Goal: Information Seeking & Learning: Learn about a topic

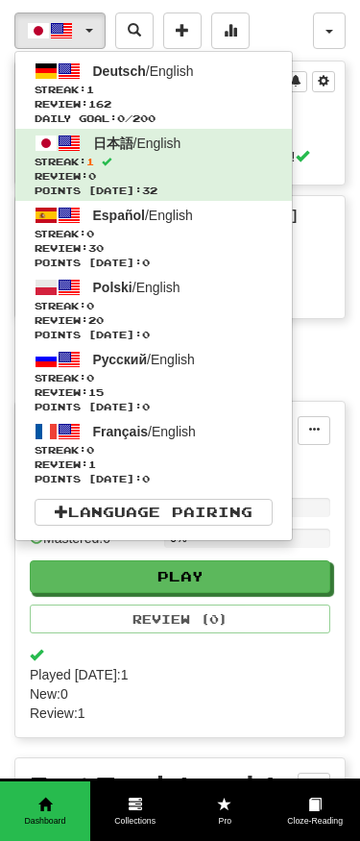
click at [217, 89] on span "Streak: 1" at bounding box center [154, 90] width 238 height 14
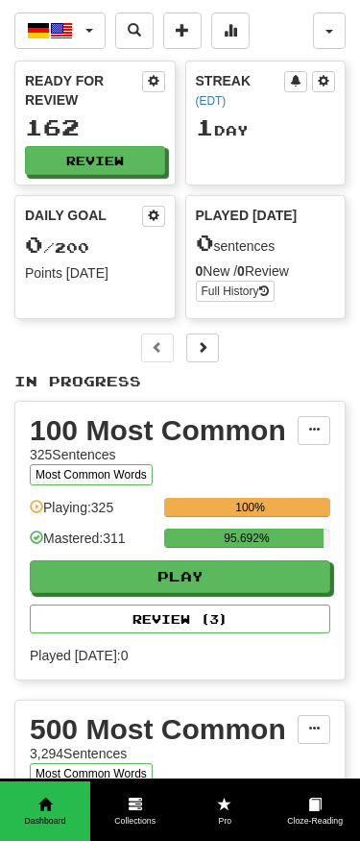
click at [133, 164] on button "Review" at bounding box center [95, 160] width 140 height 29
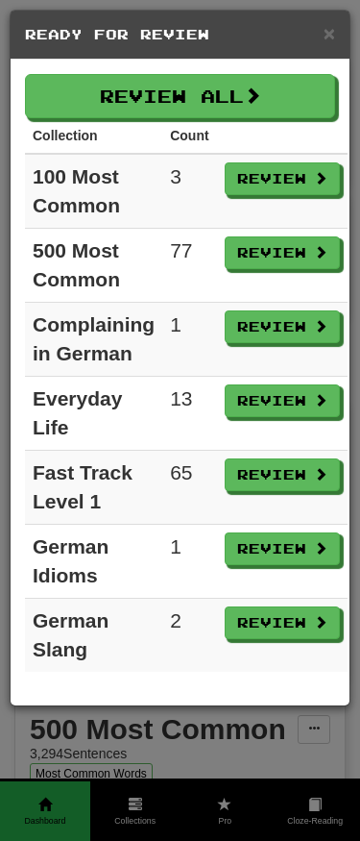
click at [292, 82] on button "Review All" at bounding box center [180, 96] width 310 height 44
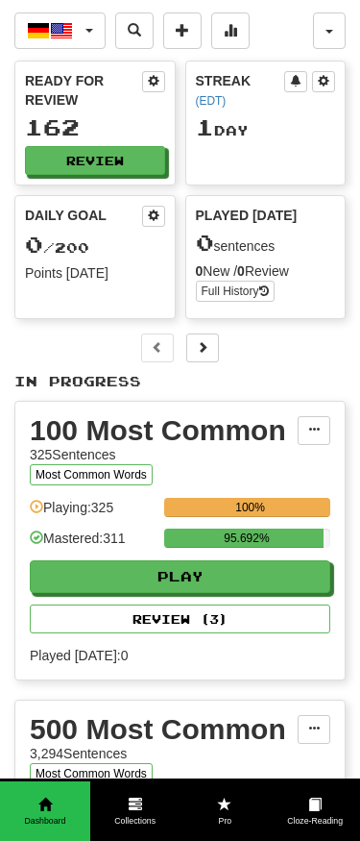
select select "**"
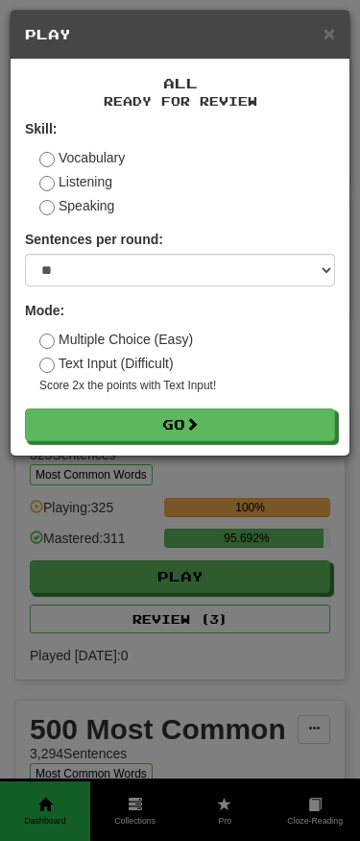
click at [283, 411] on button "Go" at bounding box center [180, 424] width 310 height 33
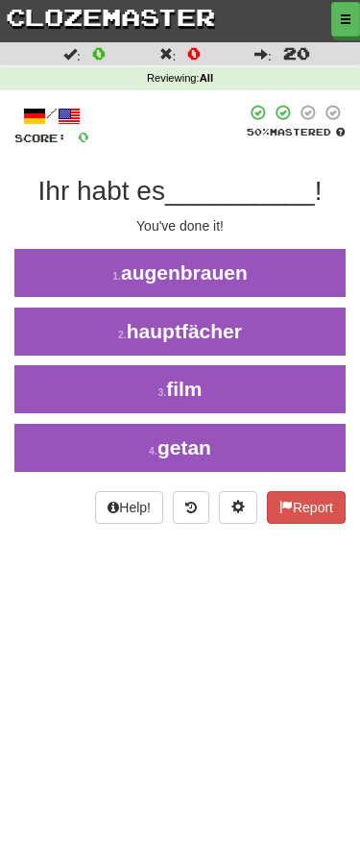
click at [295, 463] on button "4 . getan" at bounding box center [180, 448] width 360 height 48
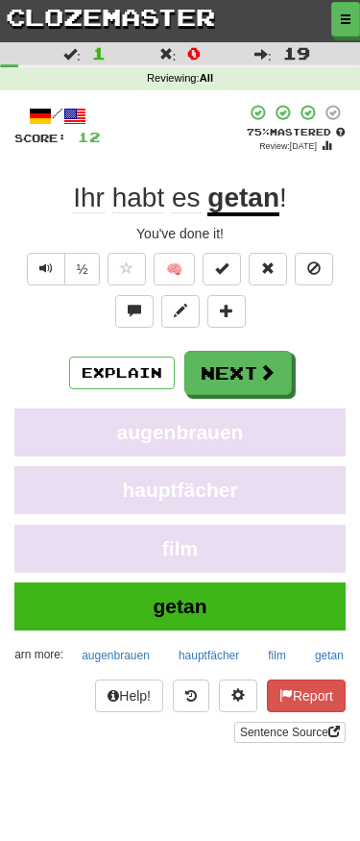
click at [267, 357] on button "Next" at bounding box center [239, 373] width 108 height 44
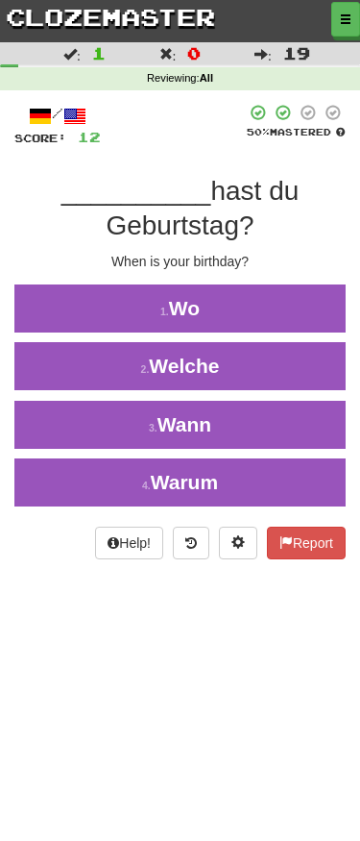
click at [263, 485] on button "4 . Warum" at bounding box center [180, 482] width 360 height 48
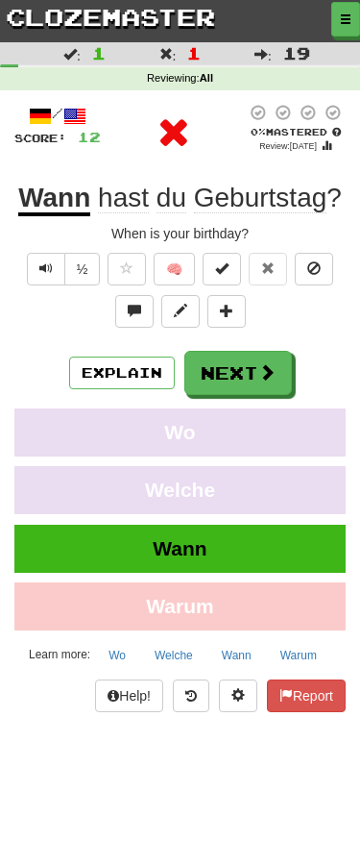
click at [266, 363] on span at bounding box center [266, 371] width 17 height 17
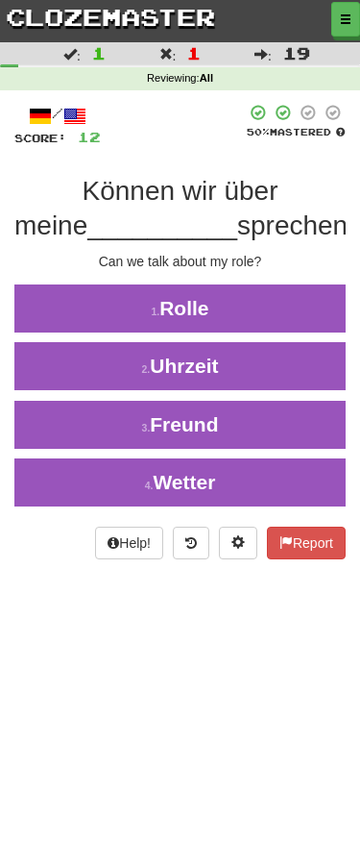
click at [292, 305] on button "1 . Rolle" at bounding box center [180, 308] width 360 height 48
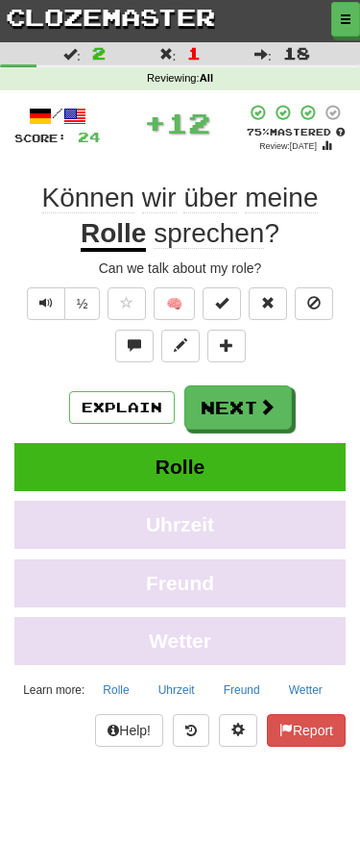
click at [264, 398] on span at bounding box center [266, 406] width 17 height 17
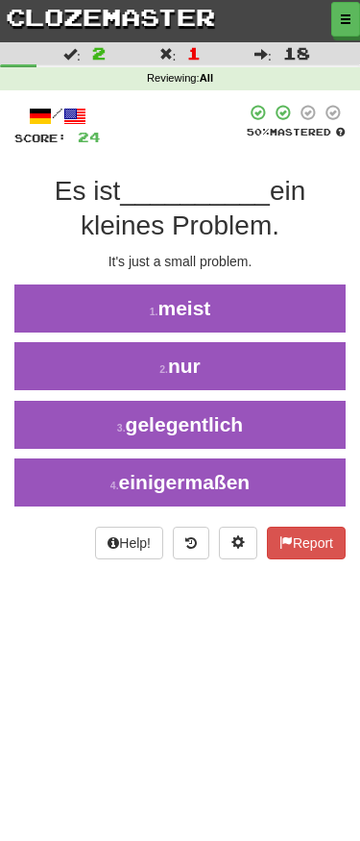
click at [281, 362] on button "2 . nur" at bounding box center [180, 366] width 360 height 48
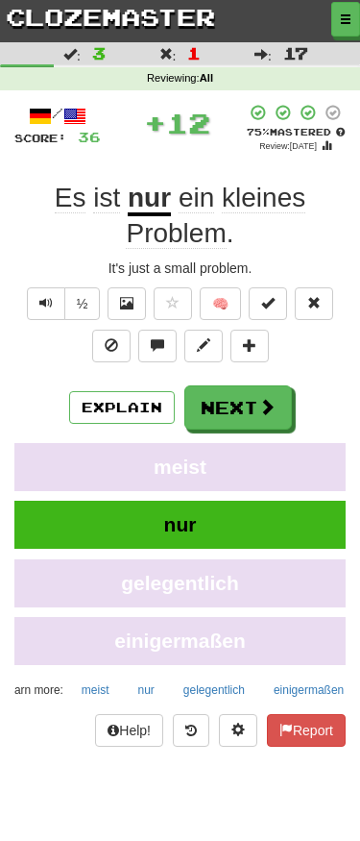
click at [260, 398] on span at bounding box center [266, 406] width 17 height 17
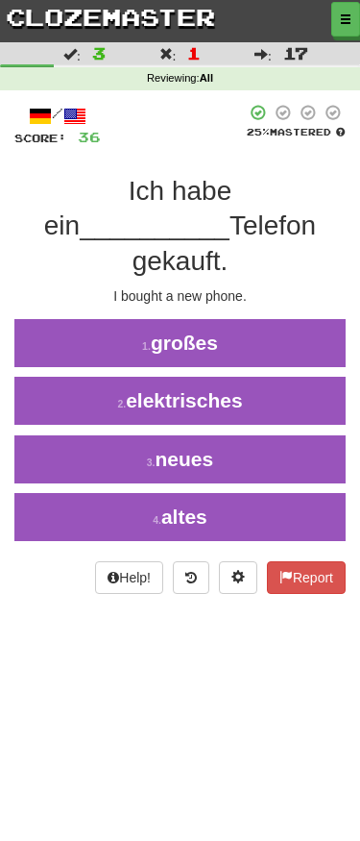
click at [277, 435] on button "3 . neues" at bounding box center [180, 459] width 360 height 48
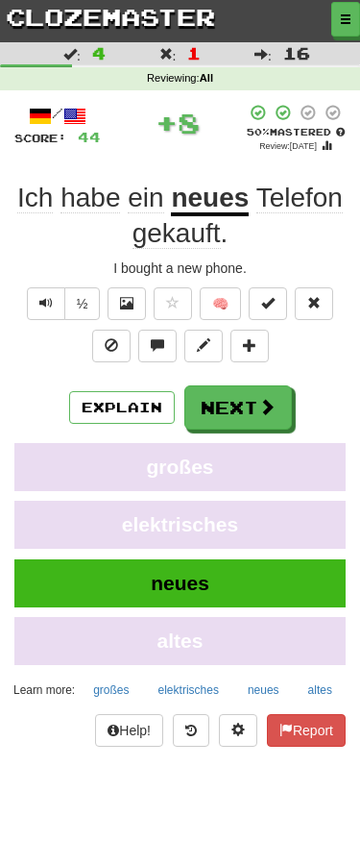
click at [258, 400] on span at bounding box center [266, 406] width 17 height 17
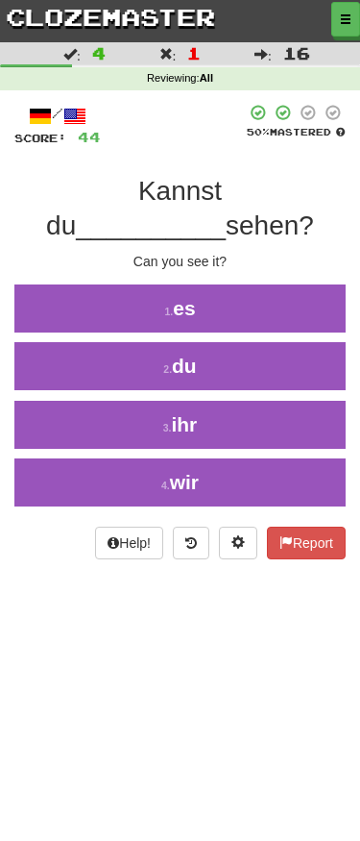
click at [298, 302] on button "1 . es" at bounding box center [180, 308] width 360 height 48
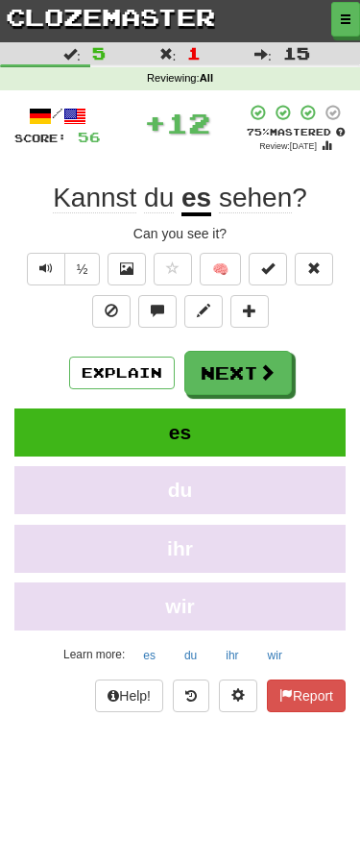
click at [259, 365] on span at bounding box center [266, 371] width 17 height 17
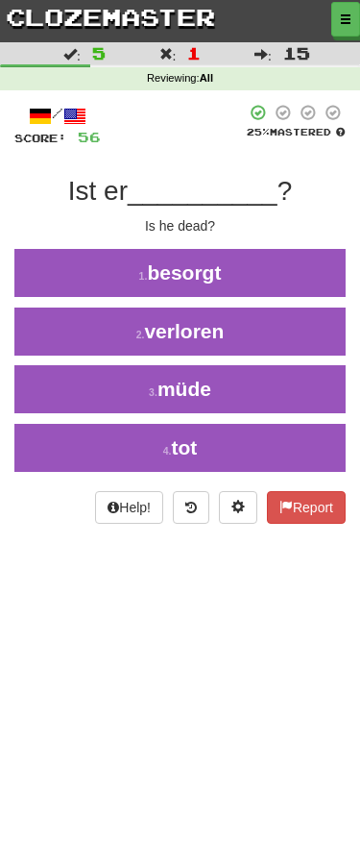
click at [275, 444] on button "4 . tot" at bounding box center [180, 448] width 360 height 48
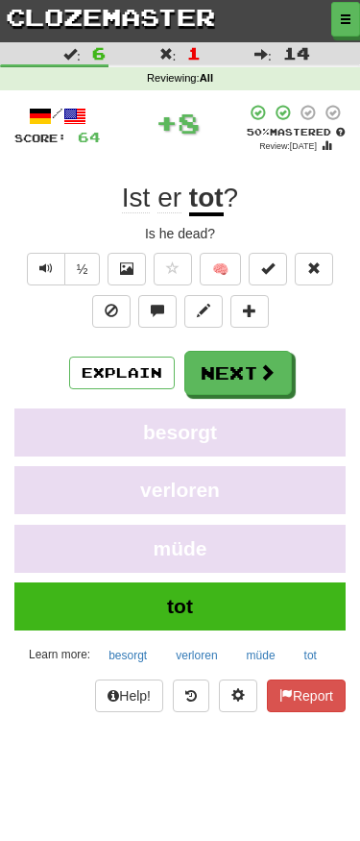
click at [263, 364] on span at bounding box center [266, 371] width 17 height 17
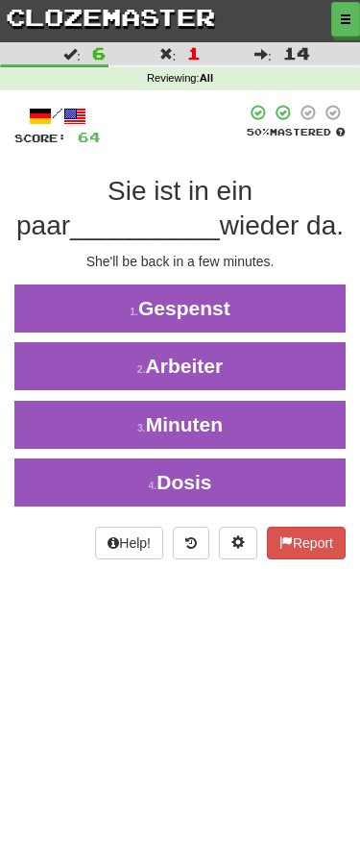
click at [284, 422] on button "3 . Minuten" at bounding box center [180, 425] width 360 height 48
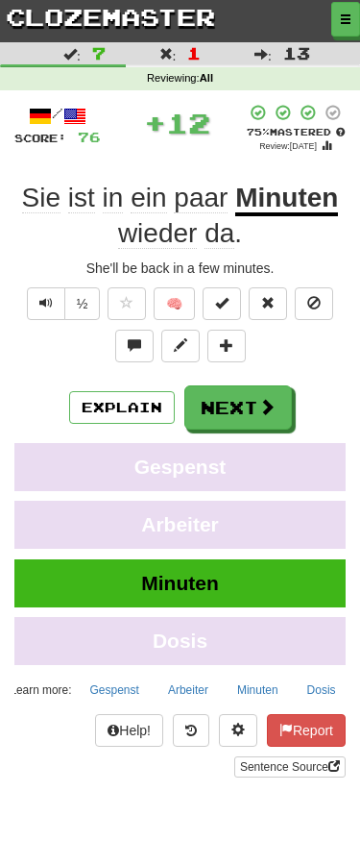
click at [268, 401] on span at bounding box center [266, 406] width 17 height 17
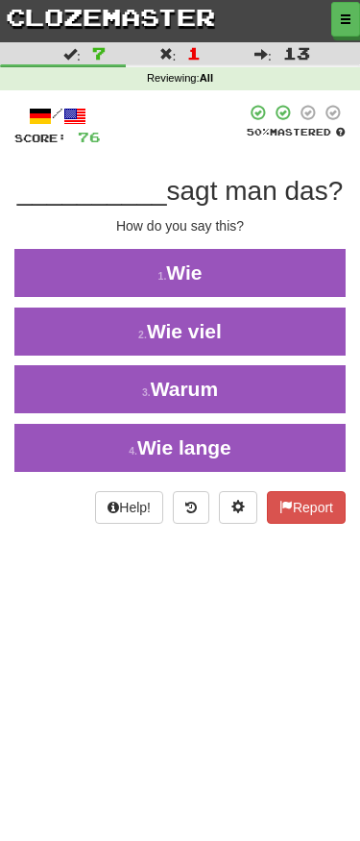
click at [308, 265] on button "1 . Wie" at bounding box center [180, 273] width 360 height 48
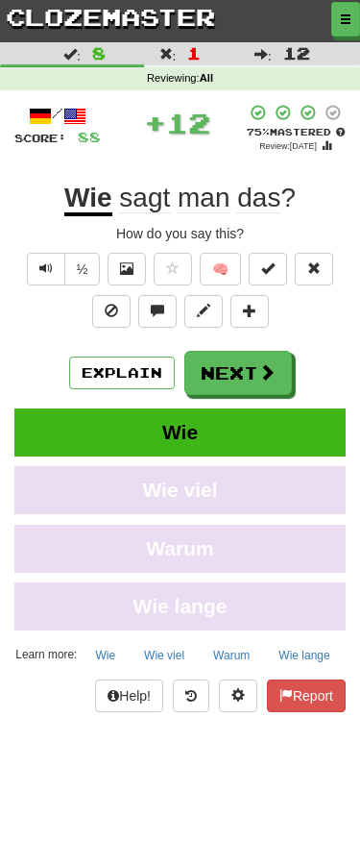
click at [262, 367] on span at bounding box center [266, 371] width 17 height 17
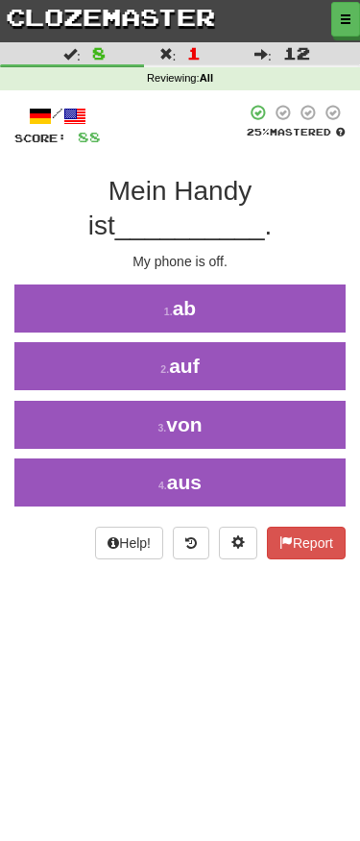
click at [294, 342] on button "2 . auf" at bounding box center [180, 366] width 360 height 48
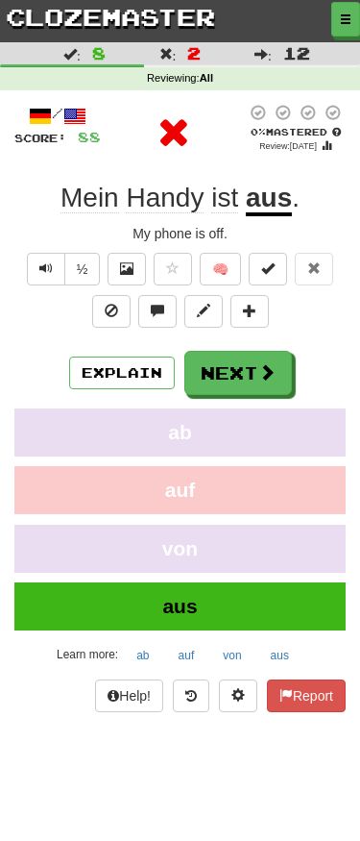
click at [269, 368] on span at bounding box center [266, 371] width 17 height 17
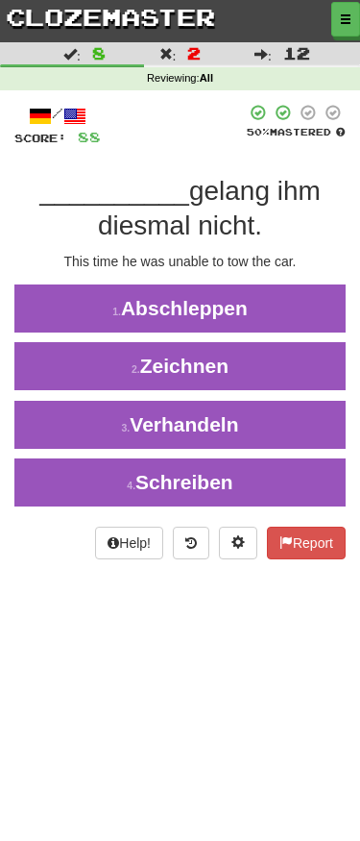
click at [304, 304] on button "1 . Abschleppen" at bounding box center [180, 308] width 360 height 48
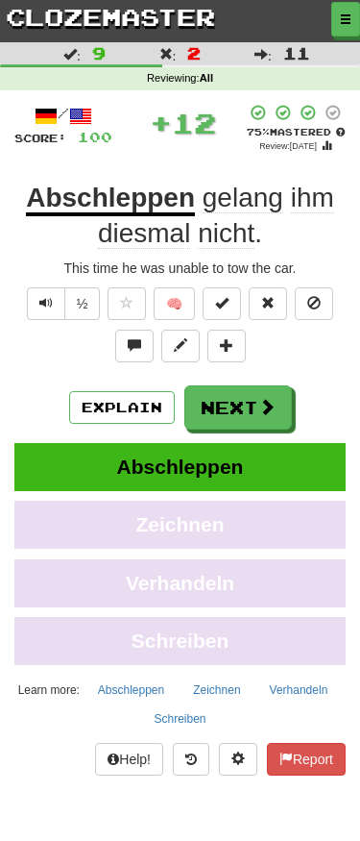
click at [264, 405] on span at bounding box center [266, 406] width 17 height 17
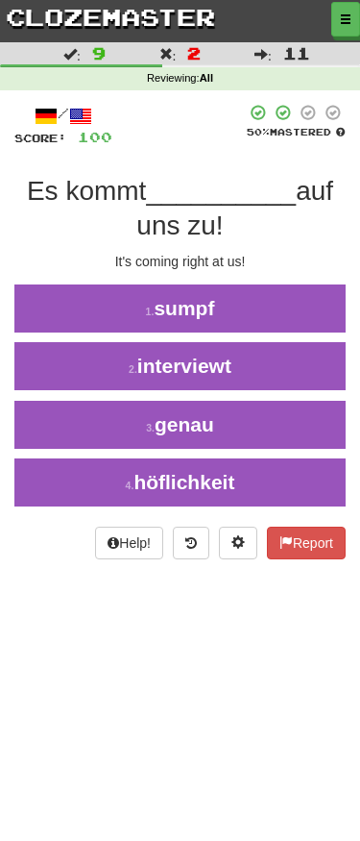
click at [292, 418] on button "3 . genau" at bounding box center [180, 425] width 360 height 48
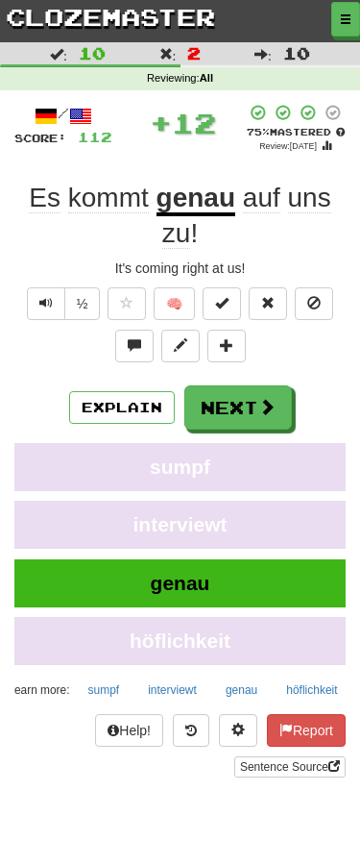
click at [258, 398] on span at bounding box center [266, 406] width 17 height 17
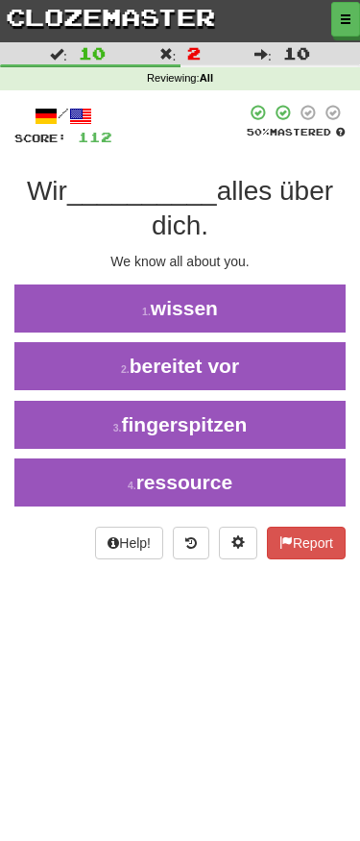
click at [299, 302] on button "1 . wissen" at bounding box center [180, 308] width 360 height 48
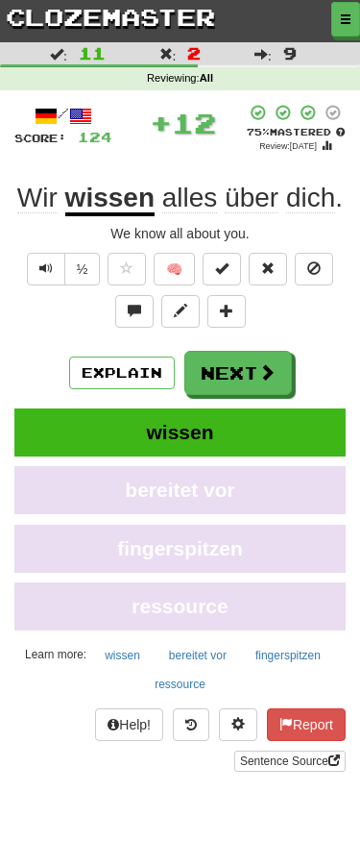
click at [257, 383] on button "Next" at bounding box center [239, 373] width 108 height 44
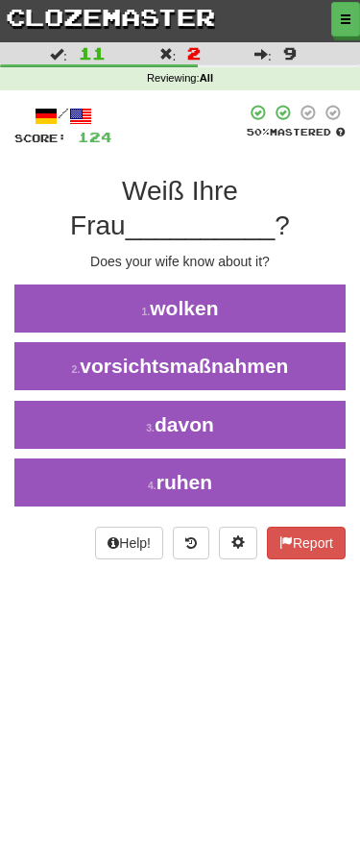
click at [269, 401] on button "3 . davon" at bounding box center [180, 425] width 360 height 48
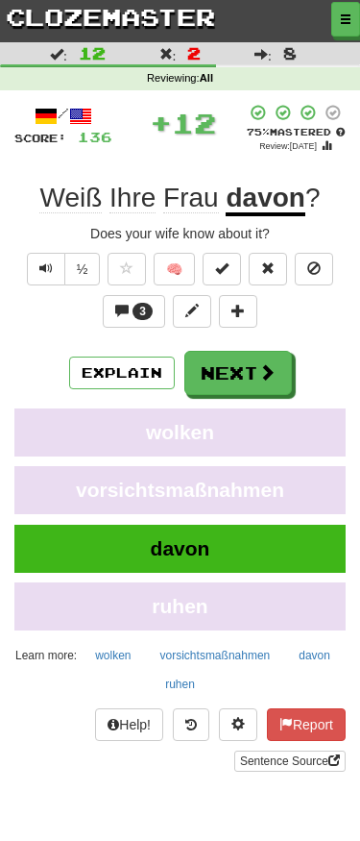
click at [264, 358] on button "Next" at bounding box center [239, 373] width 108 height 44
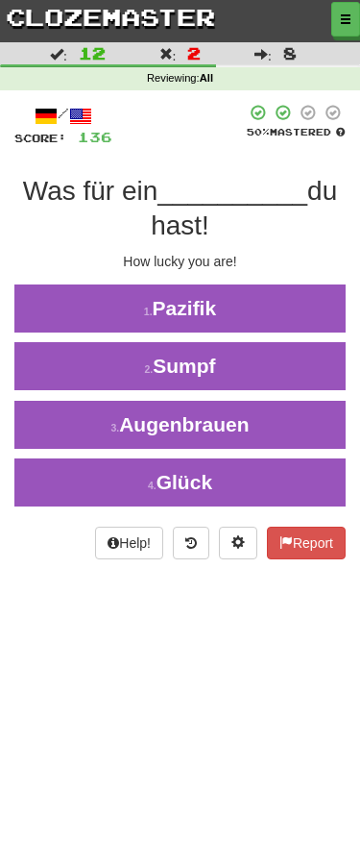
click at [267, 471] on button "4 . Glück" at bounding box center [180, 482] width 360 height 48
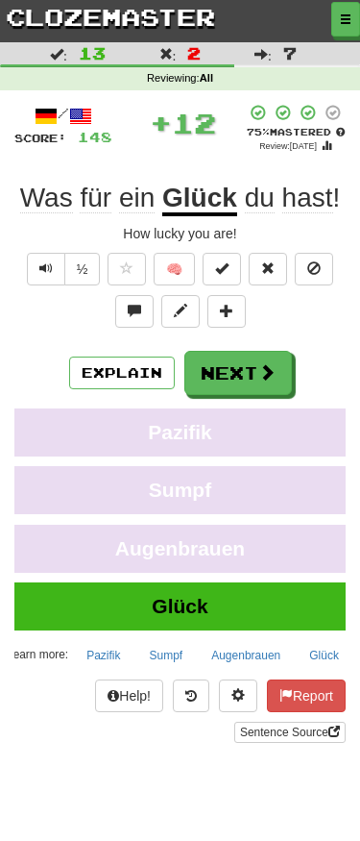
click at [264, 367] on span at bounding box center [266, 371] width 17 height 17
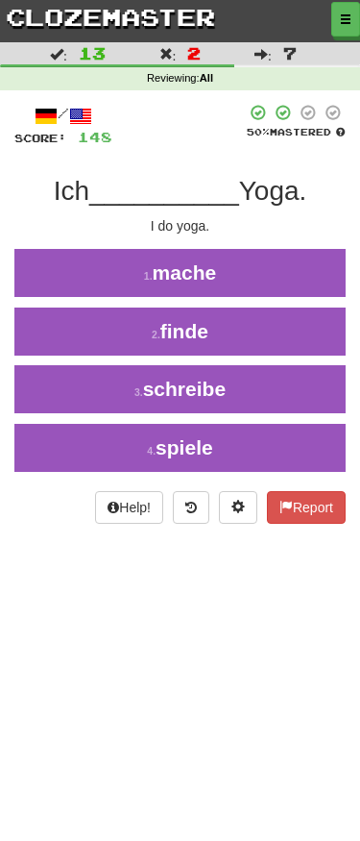
click at [295, 274] on button "1 . mache" at bounding box center [180, 273] width 360 height 48
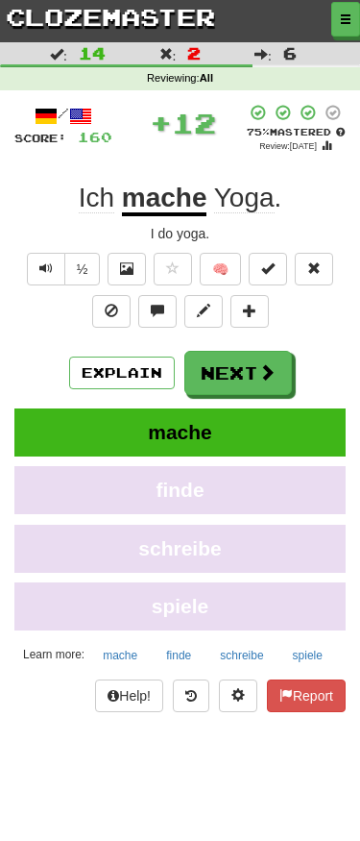
click at [271, 372] on span at bounding box center [266, 371] width 17 height 17
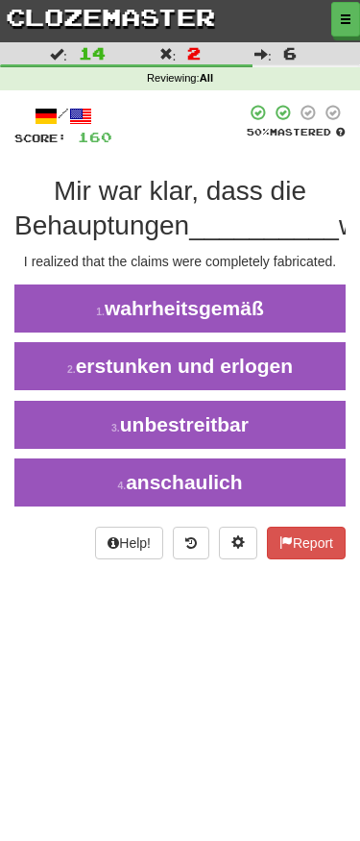
click at [301, 390] on button "2 . erstunken und erlogen" at bounding box center [180, 366] width 360 height 48
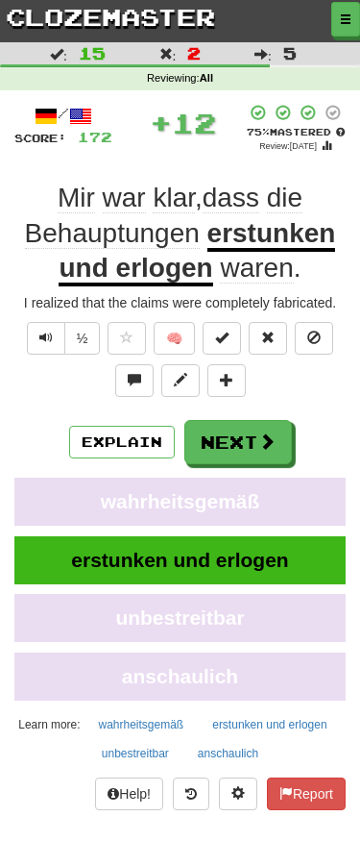
click at [271, 432] on span at bounding box center [266, 440] width 17 height 17
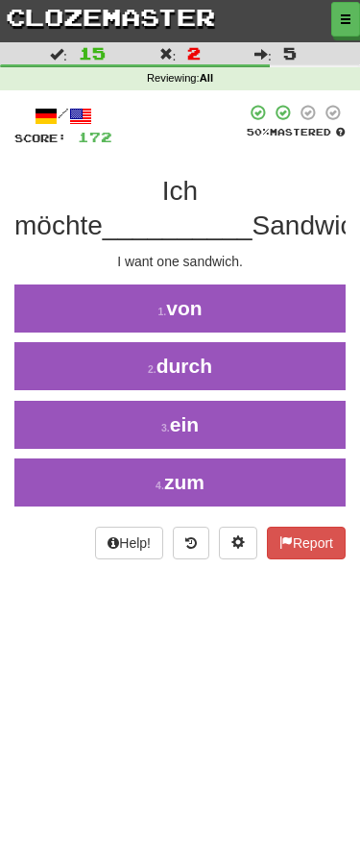
click at [281, 421] on button "3 . ein" at bounding box center [180, 425] width 360 height 48
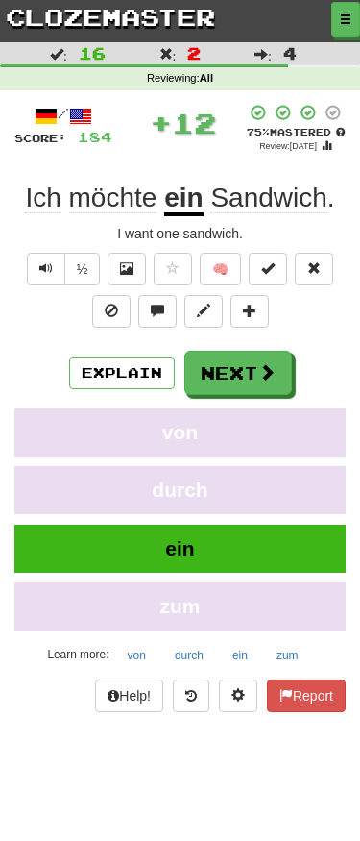
click at [258, 363] on span at bounding box center [266, 371] width 17 height 17
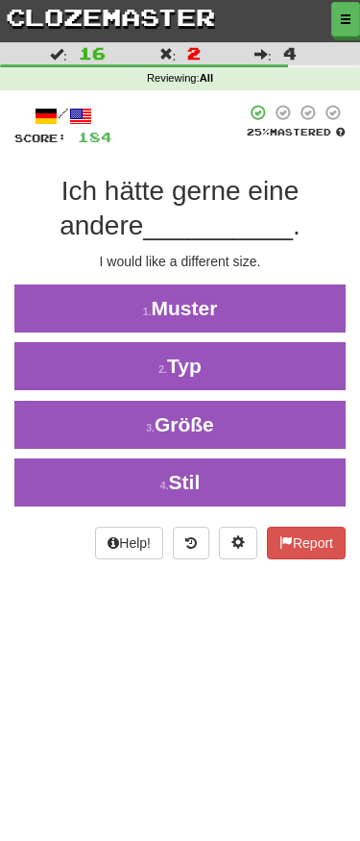
click at [283, 422] on button "3 . Größe" at bounding box center [180, 425] width 360 height 48
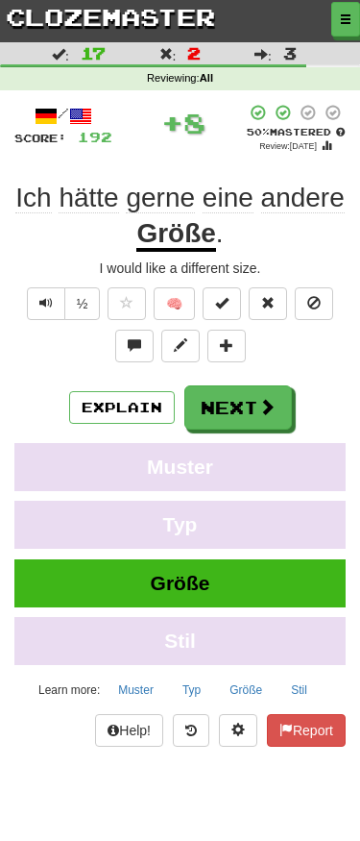
click at [267, 405] on span at bounding box center [266, 406] width 17 height 17
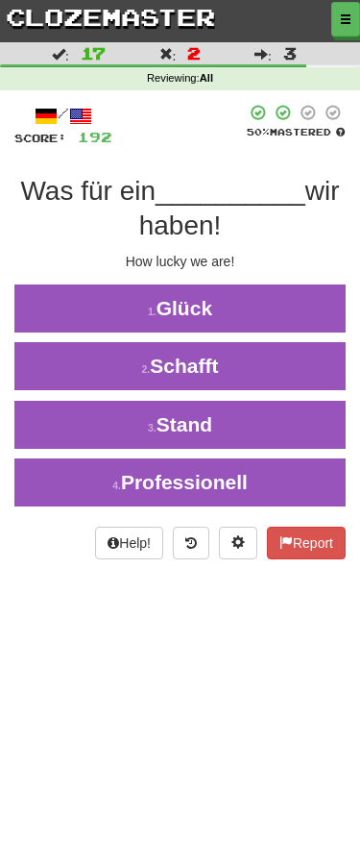
click at [290, 309] on button "1 . Glück" at bounding box center [180, 308] width 360 height 48
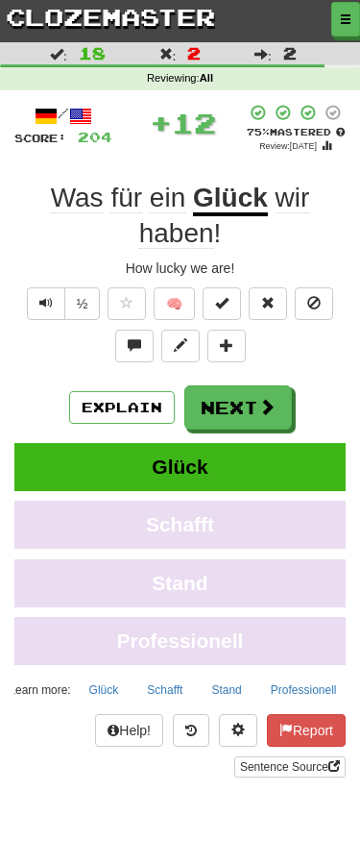
click at [262, 399] on span at bounding box center [266, 406] width 17 height 17
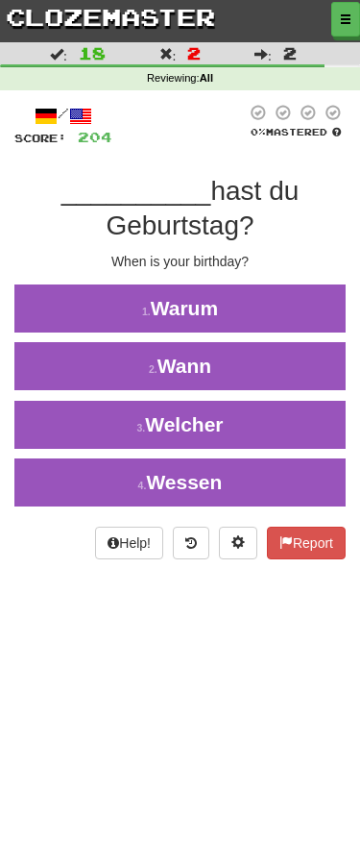
click at [301, 303] on button "1 . Warum" at bounding box center [180, 308] width 360 height 48
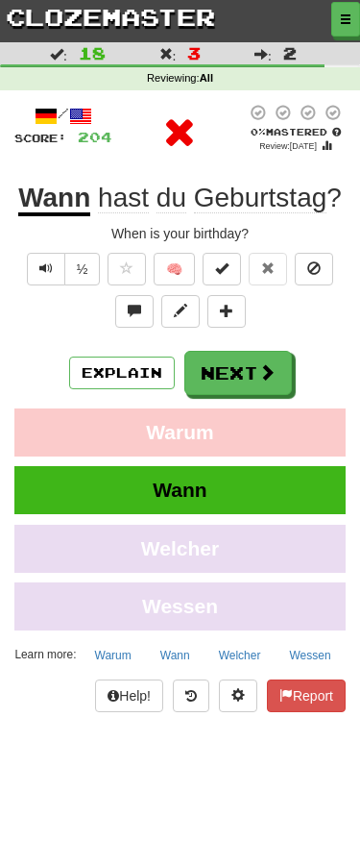
click at [258, 377] on span at bounding box center [266, 371] width 17 height 17
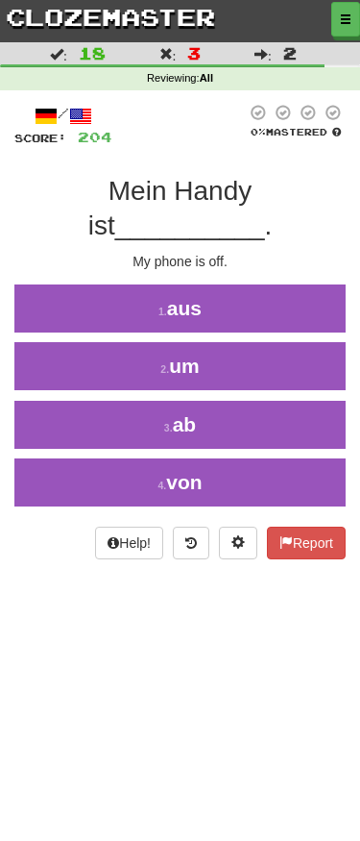
click at [310, 284] on button "1 . aus" at bounding box center [180, 308] width 360 height 48
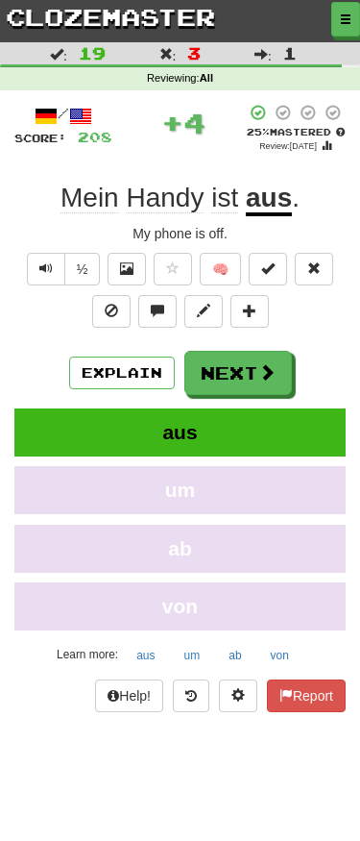
click at [269, 351] on div "Explain Next" at bounding box center [180, 373] width 332 height 44
click at [252, 363] on button "Next" at bounding box center [239, 373] width 108 height 44
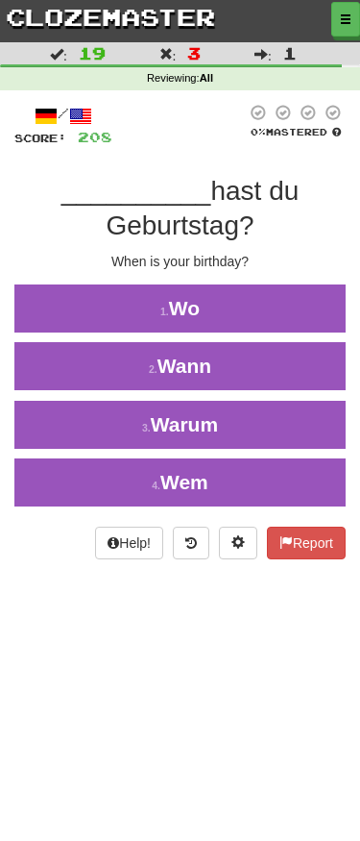
click at [281, 367] on button "2 . Wann" at bounding box center [180, 366] width 360 height 48
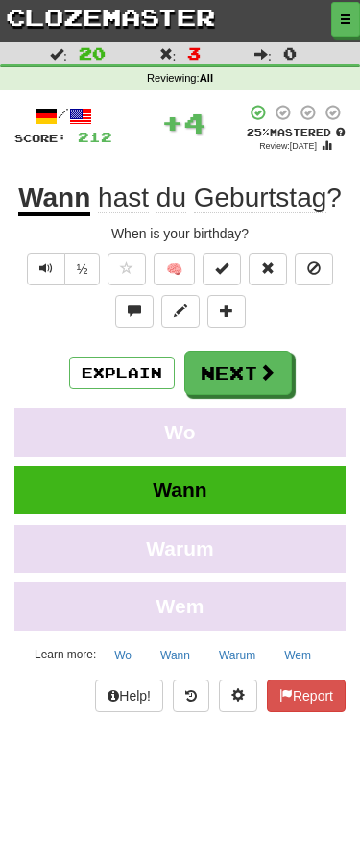
click at [262, 368] on span at bounding box center [266, 371] width 17 height 17
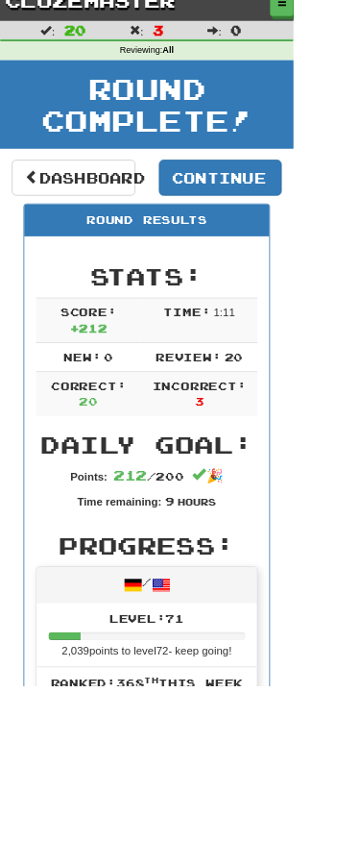
scroll to position [16, 0]
click at [321, 221] on button "Continue ( 142 )" at bounding box center [271, 218] width 152 height 44
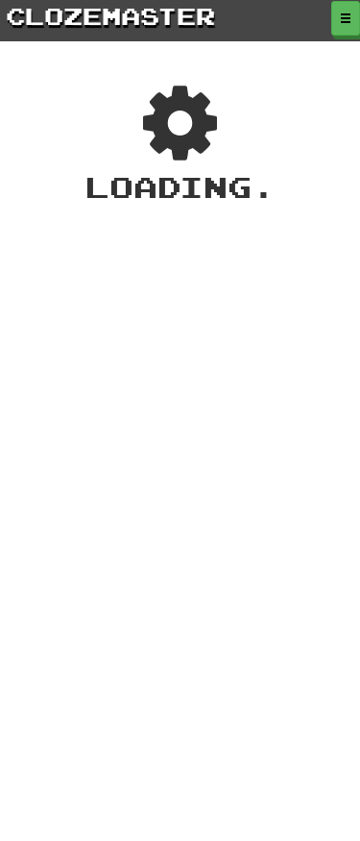
scroll to position [1, 0]
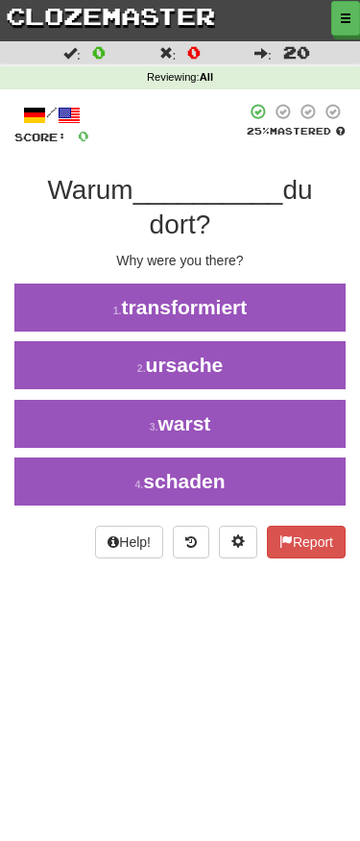
click at [284, 416] on button "3 . warst" at bounding box center [180, 424] width 360 height 48
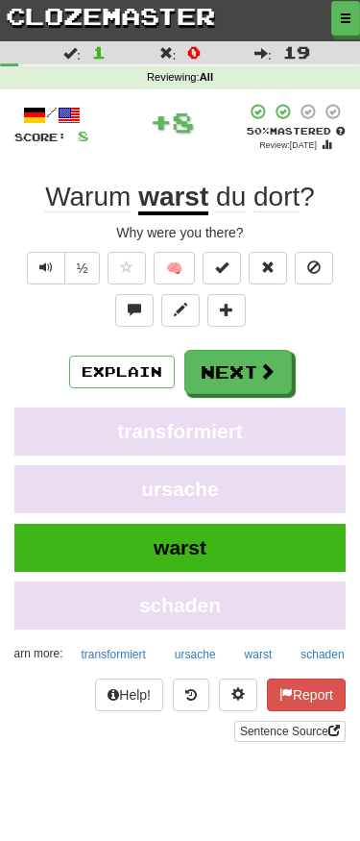
click at [266, 367] on span at bounding box center [266, 370] width 17 height 17
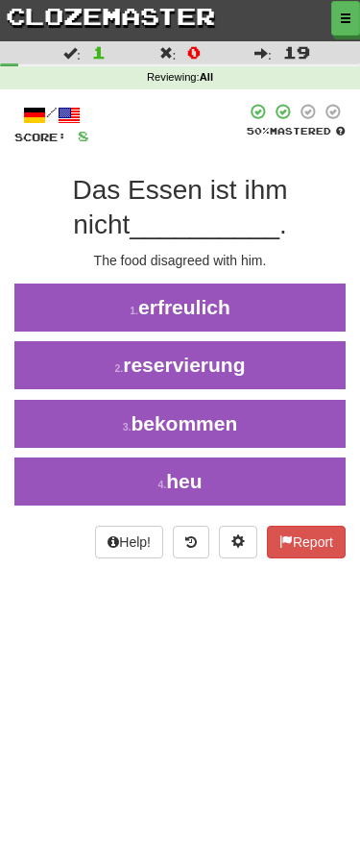
click at [287, 424] on button "3 . bekommen" at bounding box center [180, 424] width 360 height 48
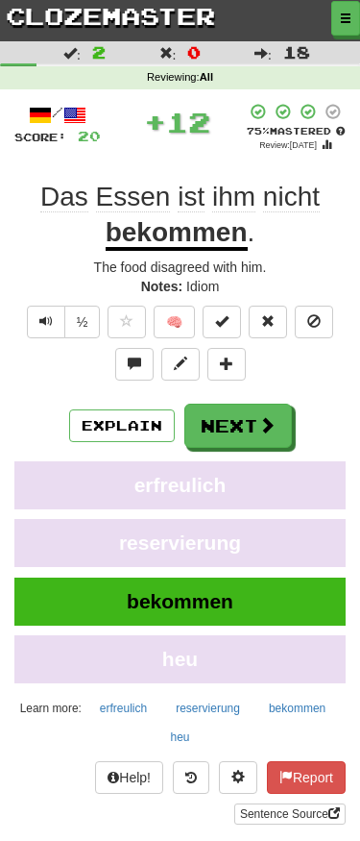
click at [276, 421] on button "Next" at bounding box center [239, 426] width 108 height 44
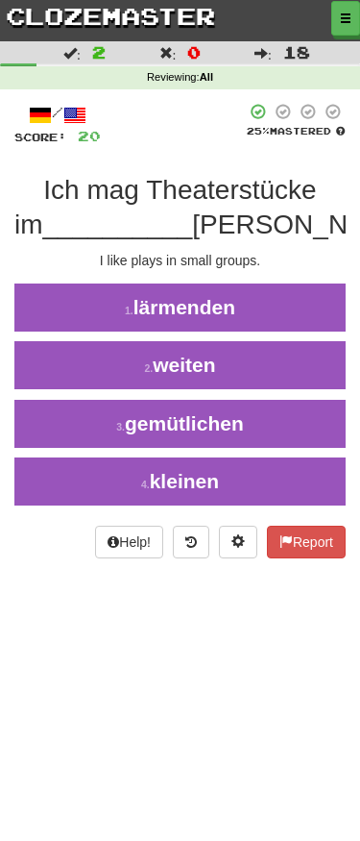
click at [278, 474] on button "4 . kleinen" at bounding box center [180, 481] width 360 height 48
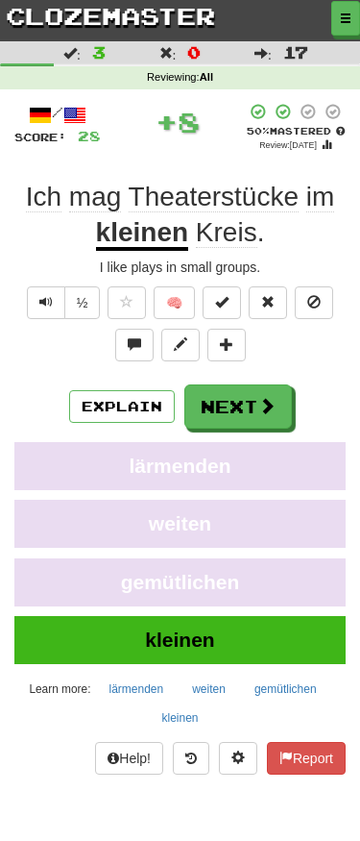
click at [271, 392] on button "Next" at bounding box center [239, 406] width 108 height 44
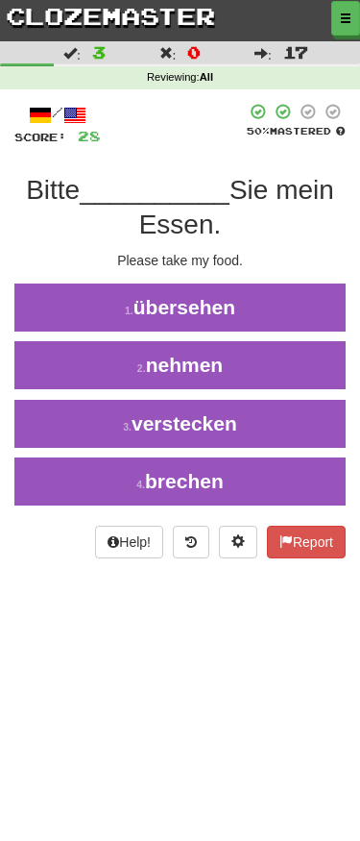
click at [281, 363] on button "2 . nehmen" at bounding box center [180, 365] width 360 height 48
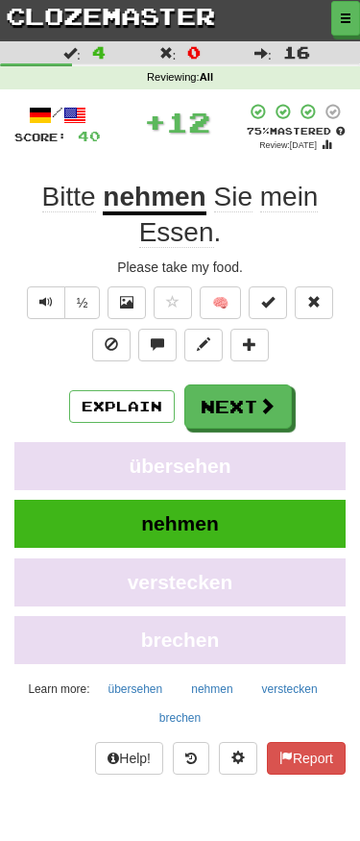
click at [256, 406] on button "Next" at bounding box center [239, 406] width 108 height 44
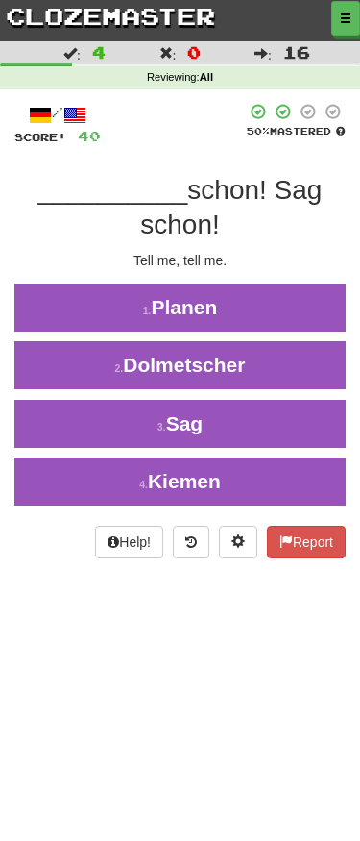
click at [280, 421] on button "3 . Sag" at bounding box center [180, 424] width 360 height 48
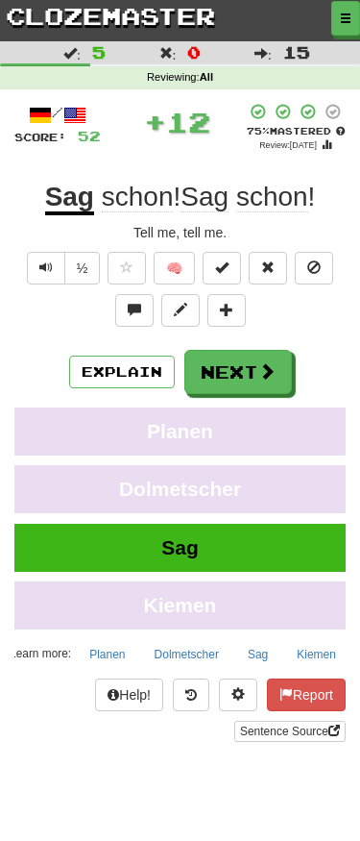
click at [265, 367] on span at bounding box center [266, 370] width 17 height 17
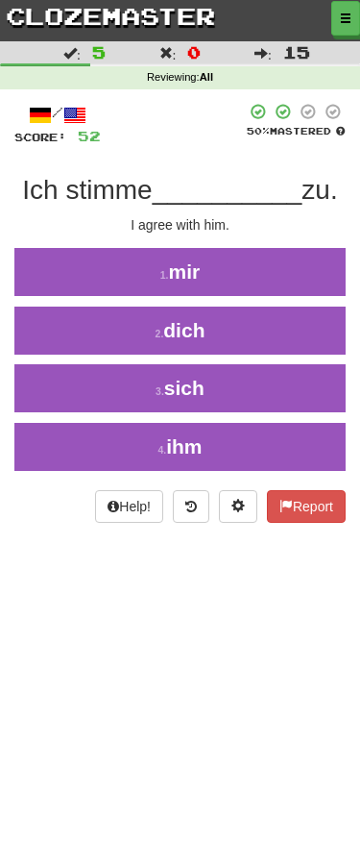
click at [271, 450] on button "4 . ihm" at bounding box center [180, 447] width 360 height 48
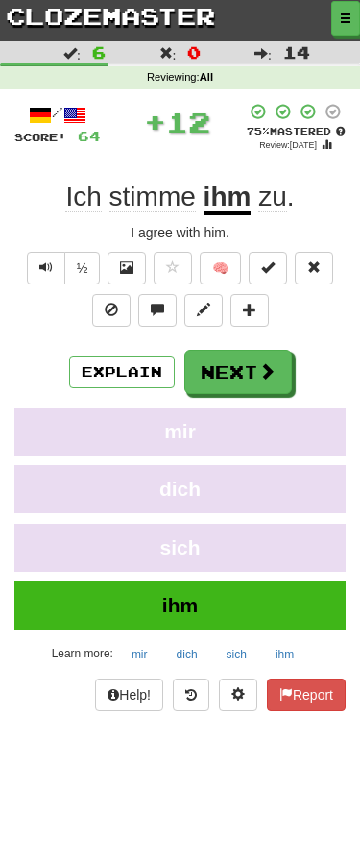
click at [267, 364] on span at bounding box center [266, 370] width 17 height 17
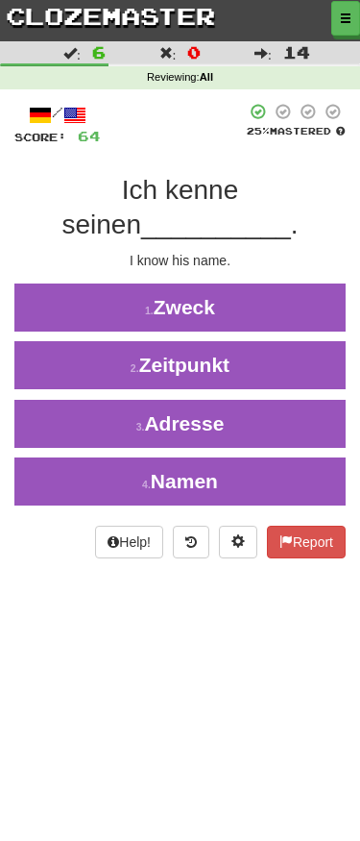
click at [266, 465] on button "4 . Namen" at bounding box center [180, 481] width 360 height 48
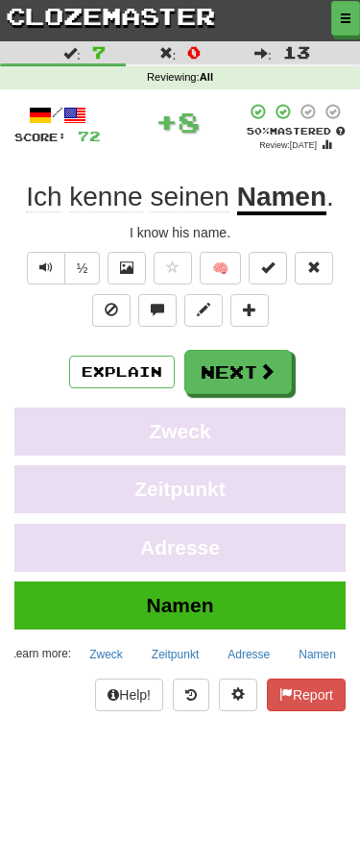
click at [268, 378] on span at bounding box center [266, 370] width 17 height 17
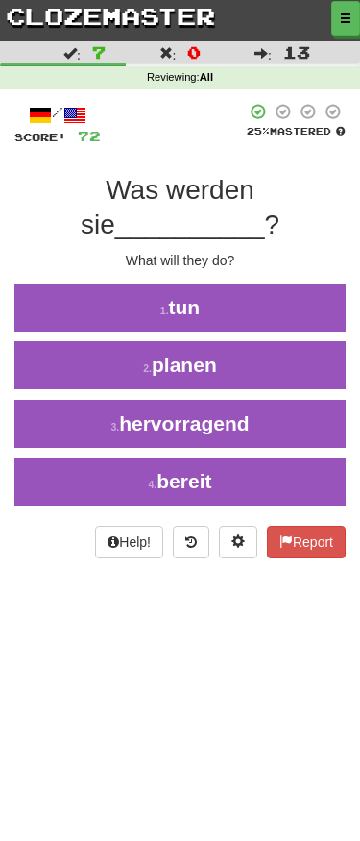
click at [299, 307] on button "1 . tun" at bounding box center [180, 307] width 360 height 48
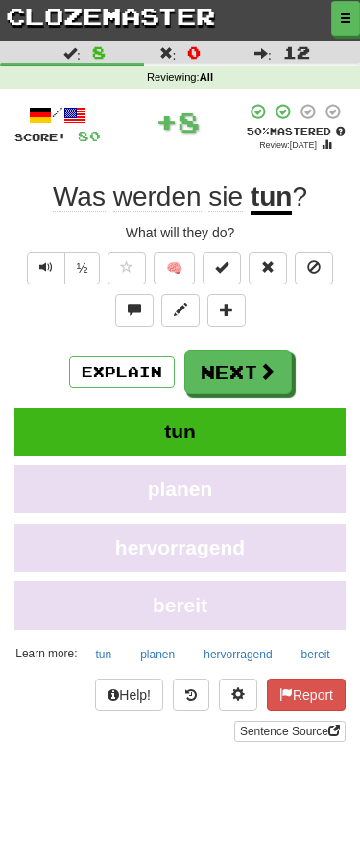
click at [262, 373] on span at bounding box center [266, 370] width 17 height 17
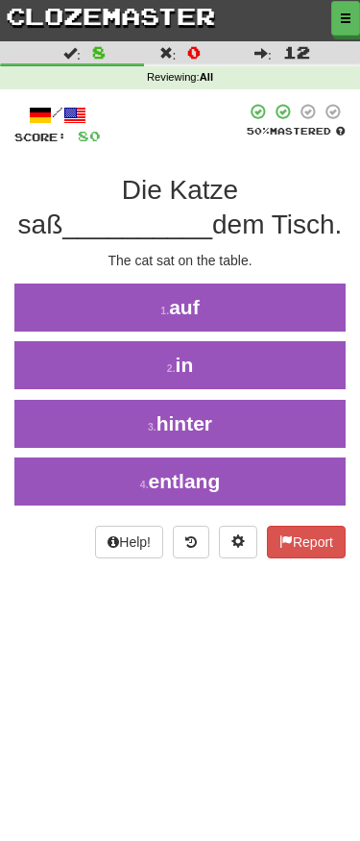
click at [302, 304] on button "1 . auf" at bounding box center [180, 307] width 360 height 48
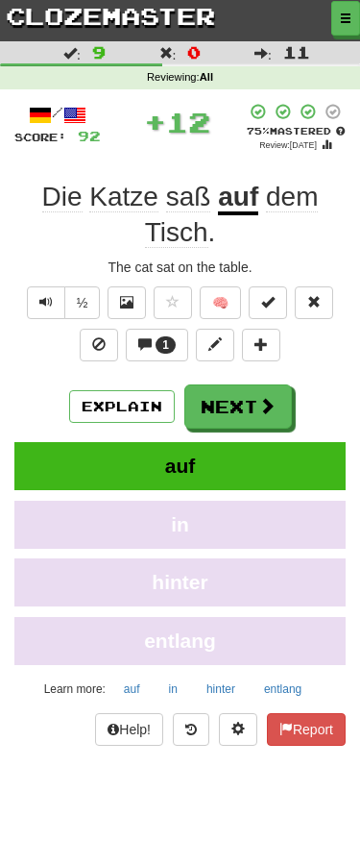
click at [259, 390] on button "Next" at bounding box center [239, 406] width 108 height 44
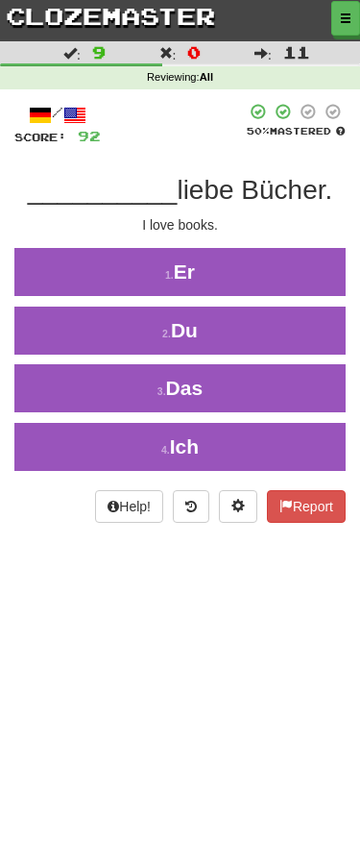
click at [274, 443] on button "4 . Ich" at bounding box center [180, 447] width 360 height 48
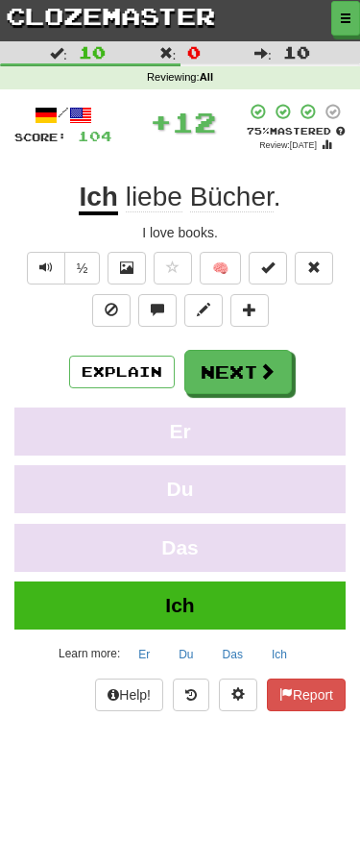
click at [263, 362] on span at bounding box center [266, 370] width 17 height 17
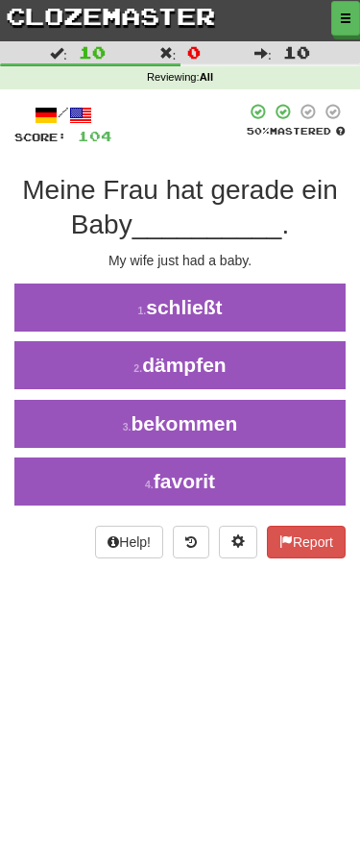
click at [296, 409] on button "3 . bekommen" at bounding box center [180, 424] width 360 height 48
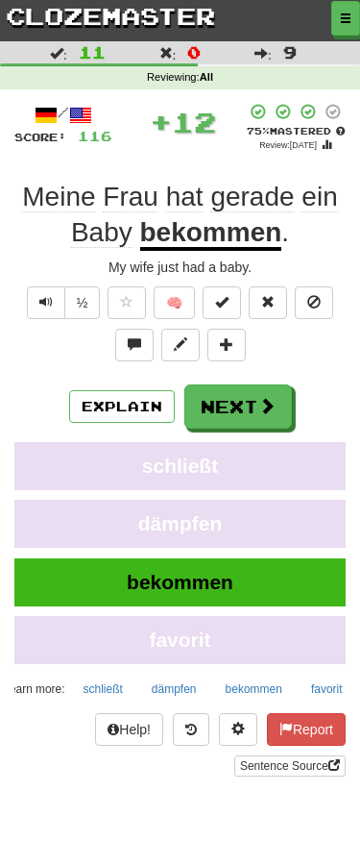
click at [256, 394] on button "Next" at bounding box center [239, 406] width 108 height 44
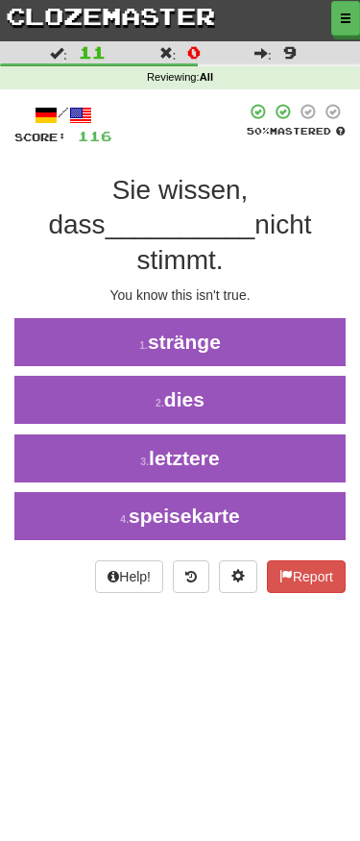
click at [289, 376] on button "2 . dies" at bounding box center [180, 400] width 360 height 48
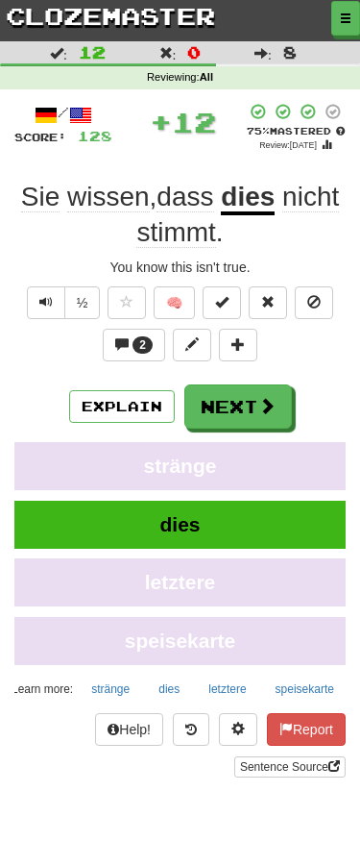
click at [258, 408] on span at bounding box center [266, 405] width 17 height 17
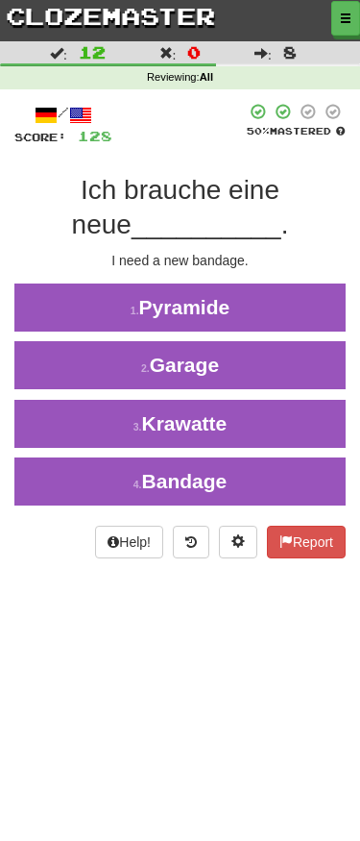
click at [279, 470] on button "4 . Bandage" at bounding box center [180, 481] width 360 height 48
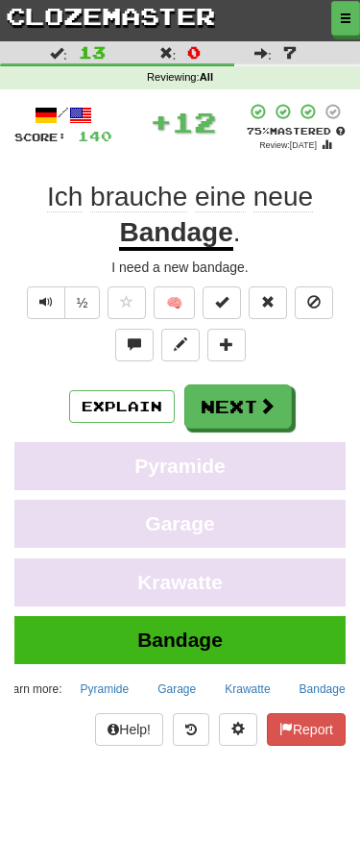
click at [265, 409] on span at bounding box center [266, 405] width 17 height 17
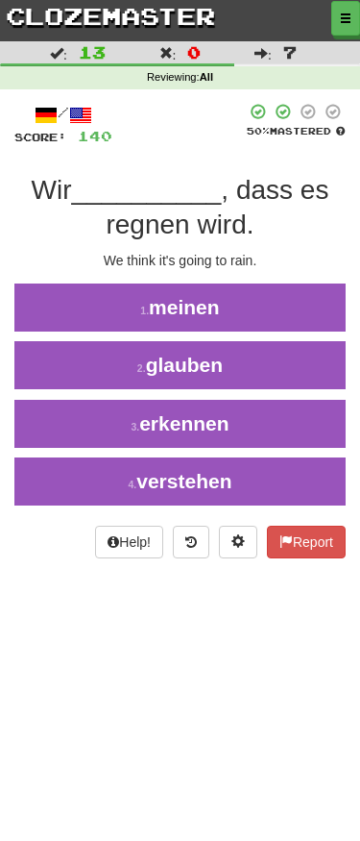
click at [283, 364] on button "2 . glauben" at bounding box center [180, 365] width 360 height 48
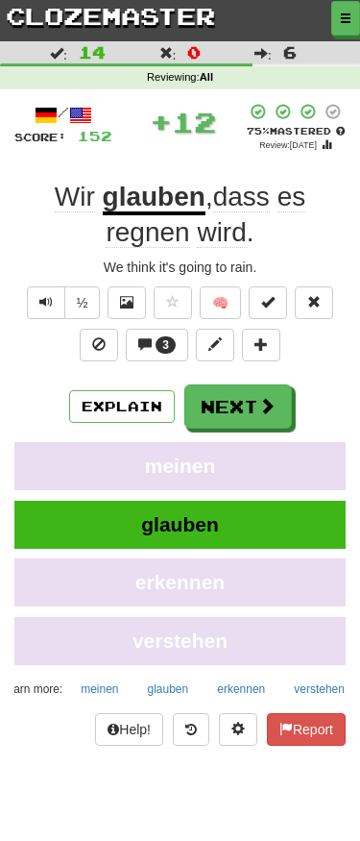
click at [258, 403] on span at bounding box center [266, 405] width 17 height 17
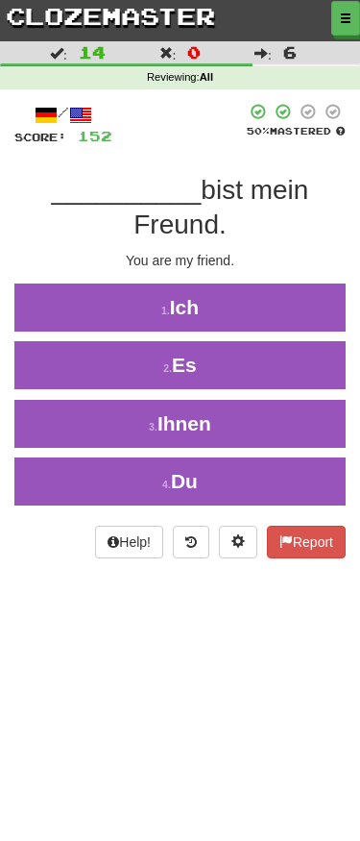
click at [269, 482] on button "4 . Du" at bounding box center [180, 481] width 360 height 48
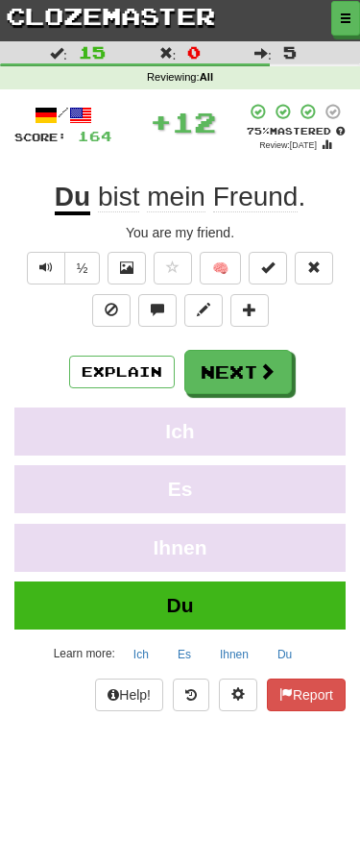
click at [269, 362] on span at bounding box center [266, 370] width 17 height 17
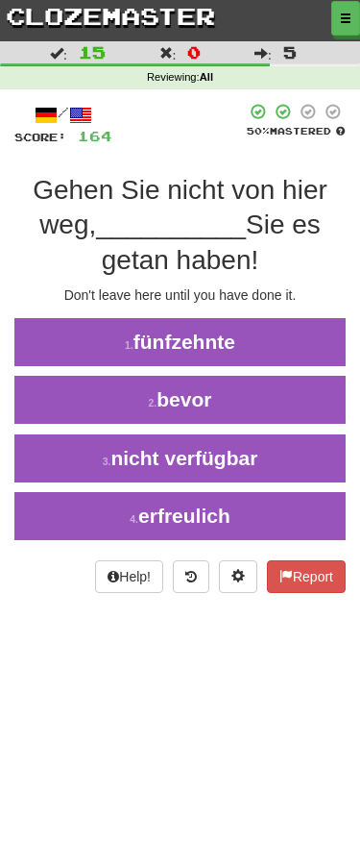
click at [278, 394] on button "2 . bevor" at bounding box center [180, 400] width 360 height 48
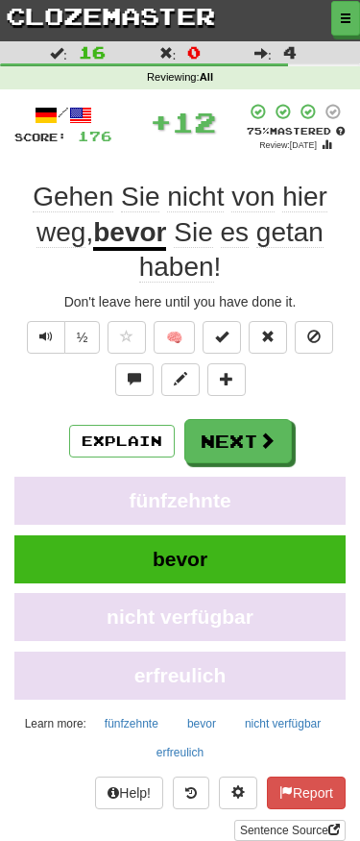
click at [256, 440] on button "Next" at bounding box center [239, 441] width 108 height 44
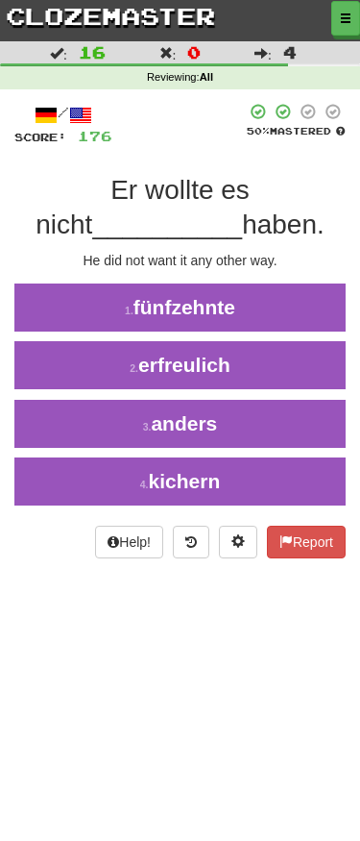
click at [299, 420] on button "3 . anders" at bounding box center [180, 424] width 360 height 48
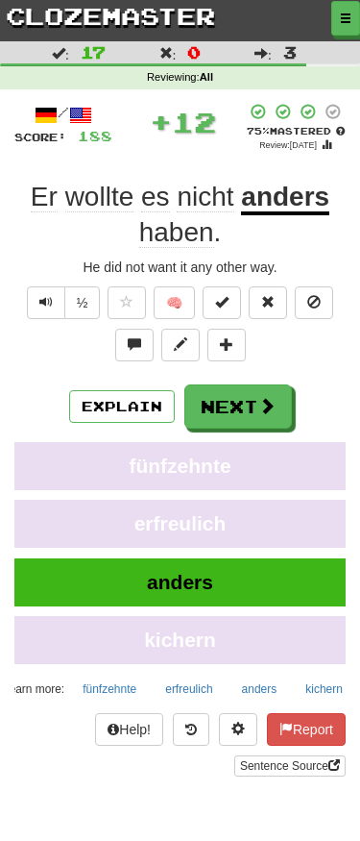
click at [255, 391] on button "Next" at bounding box center [239, 406] width 108 height 44
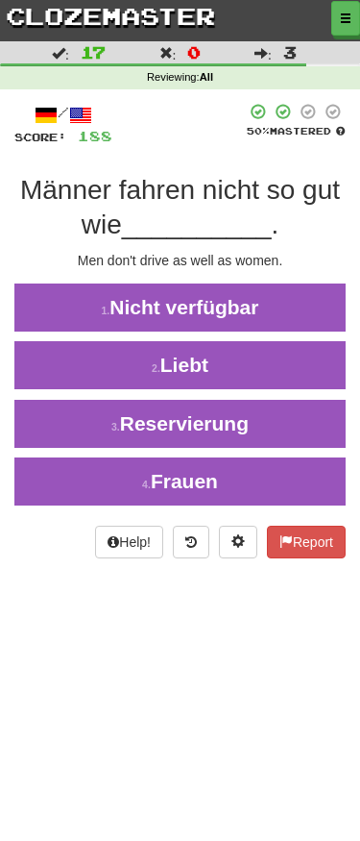
click at [275, 476] on button "4 . Frauen" at bounding box center [180, 481] width 360 height 48
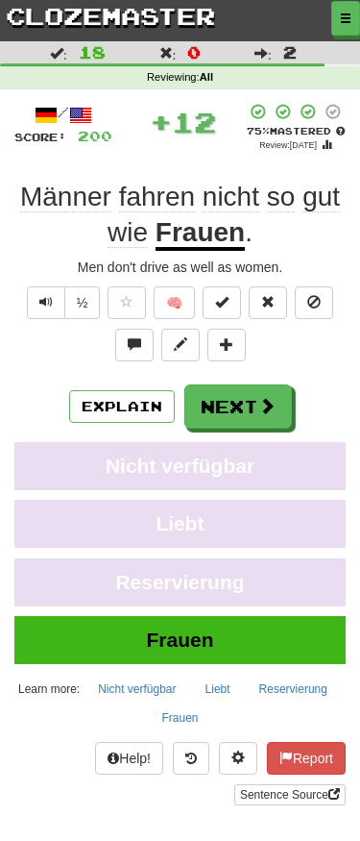
click at [269, 403] on span at bounding box center [266, 405] width 17 height 17
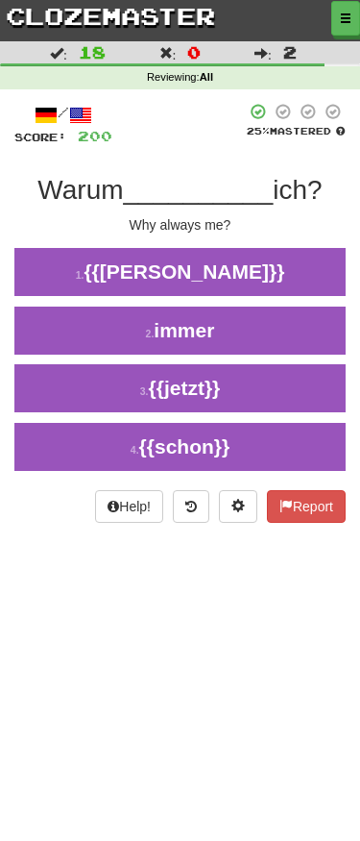
click at [300, 339] on button "2 . immer" at bounding box center [180, 331] width 360 height 48
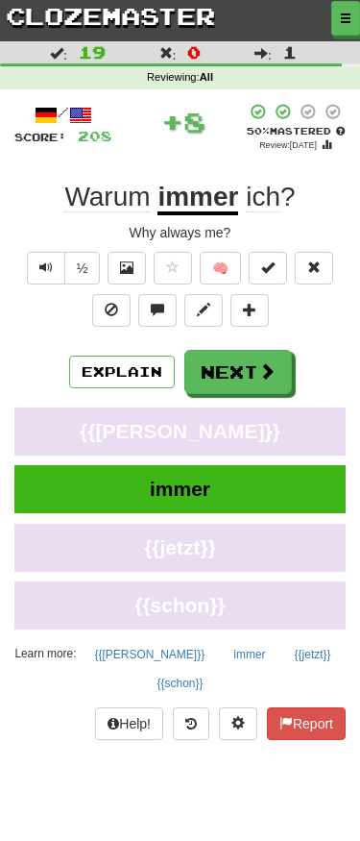
click at [259, 380] on button "Next" at bounding box center [239, 372] width 108 height 44
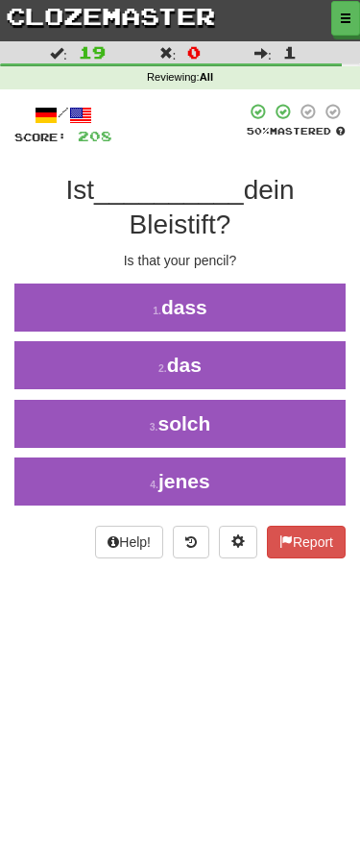
click at [309, 362] on button "2 . das" at bounding box center [180, 365] width 360 height 48
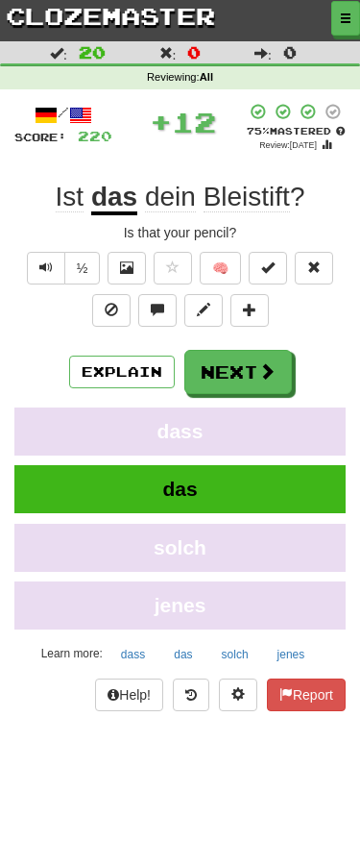
click at [262, 372] on span at bounding box center [266, 370] width 17 height 17
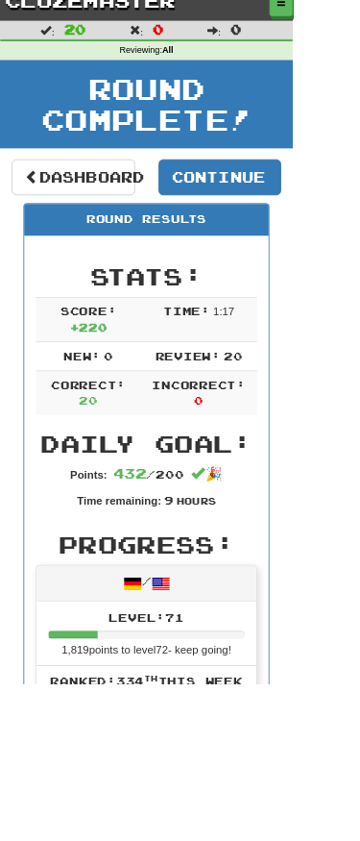
scroll to position [17, 0]
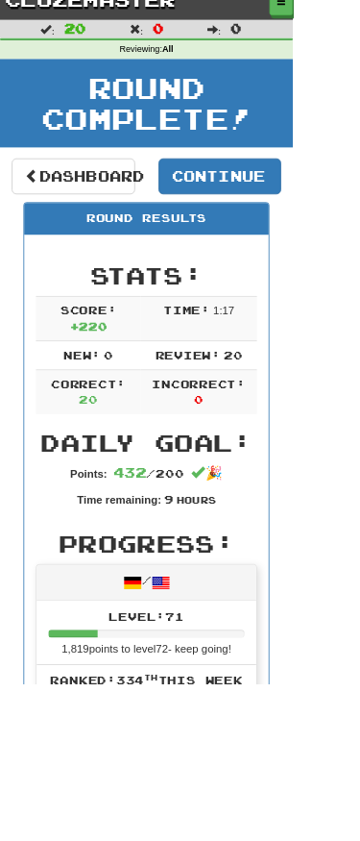
click at [316, 226] on button "Continue ( 122 )" at bounding box center [271, 217] width 152 height 44
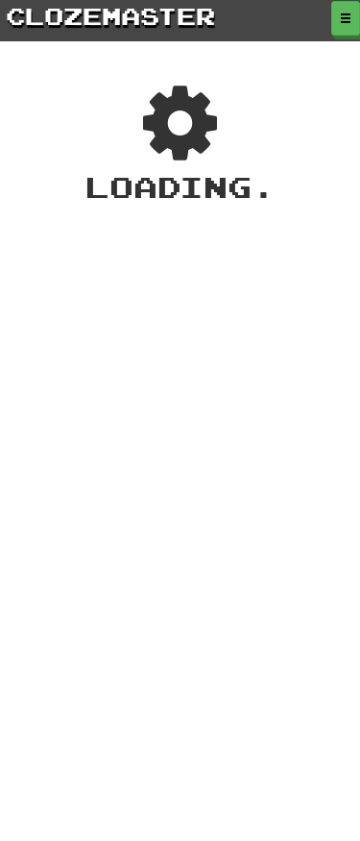
scroll to position [1, 0]
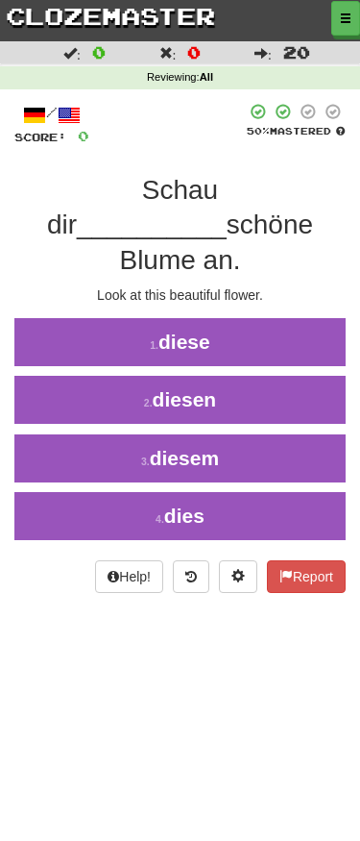
click at [287, 492] on button "4 . dies" at bounding box center [180, 516] width 360 height 48
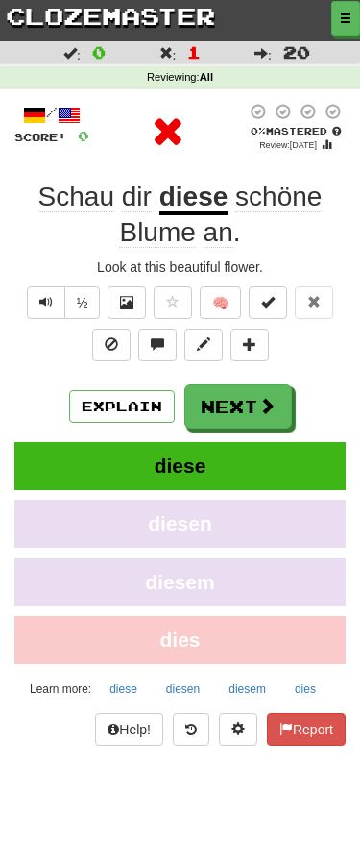
click at [263, 406] on span at bounding box center [266, 405] width 17 height 17
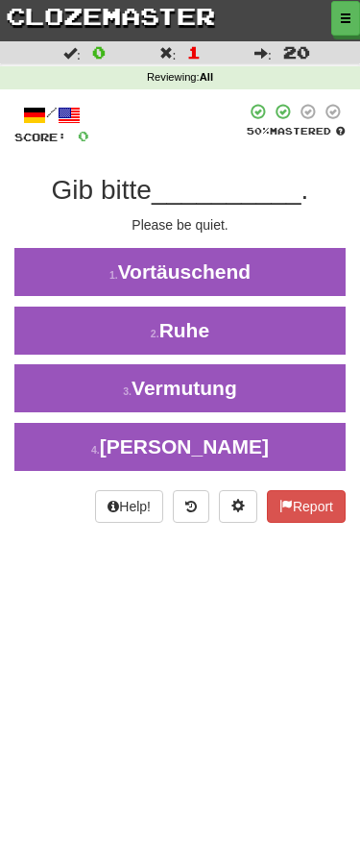
click at [282, 329] on button "2 . Ruhe" at bounding box center [180, 331] width 360 height 48
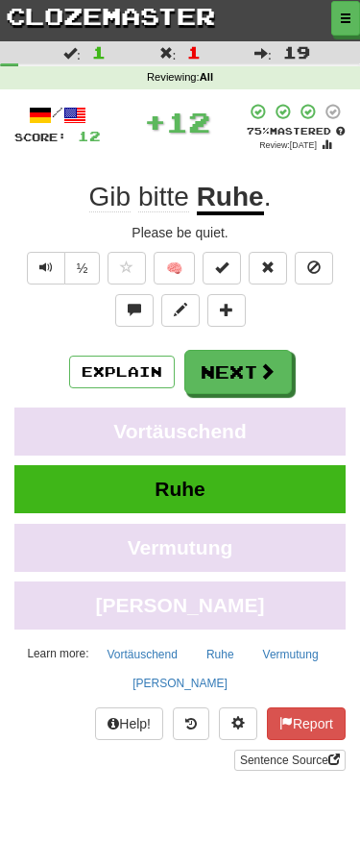
click at [259, 367] on span at bounding box center [266, 370] width 17 height 17
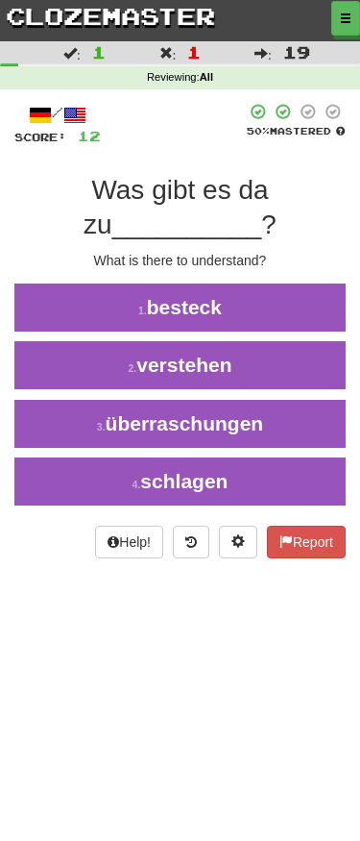
click at [278, 363] on button "2 . verstehen" at bounding box center [180, 365] width 360 height 48
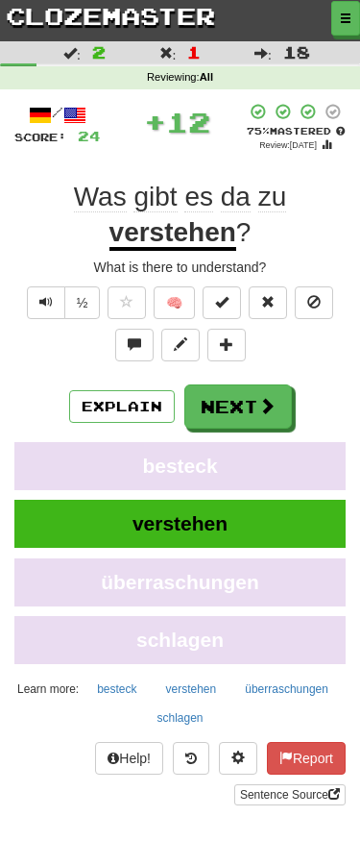
click at [263, 407] on span at bounding box center [266, 405] width 17 height 17
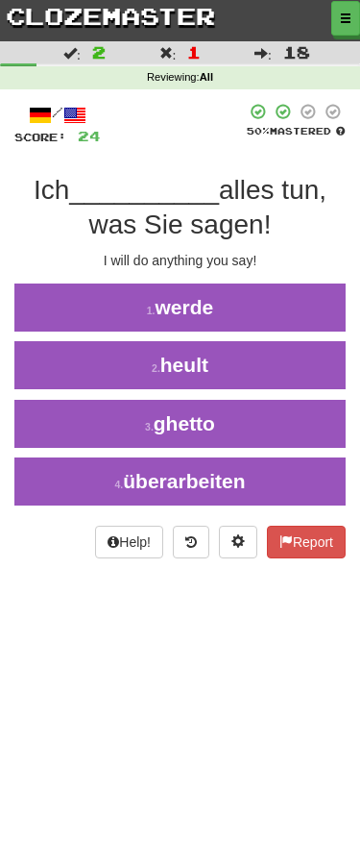
click at [333, 19] on button "button" at bounding box center [346, 18] width 29 height 35
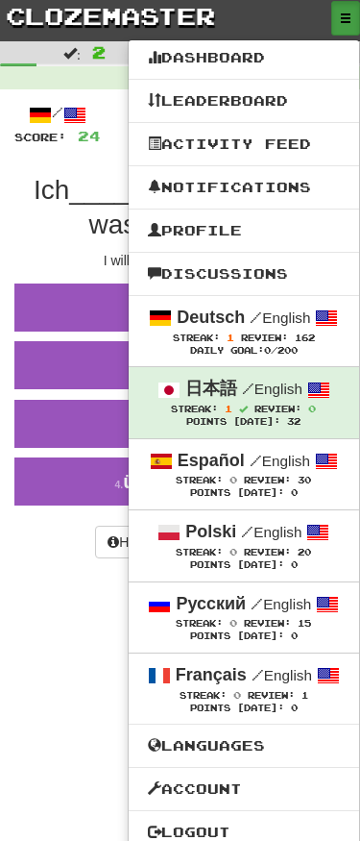
click at [257, 53] on link "Dashboard" at bounding box center [244, 57] width 231 height 25
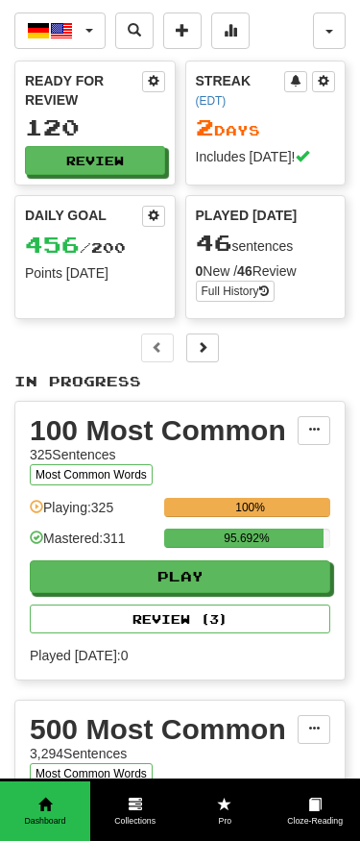
click at [152, 216] on span at bounding box center [154, 215] width 12 height 12
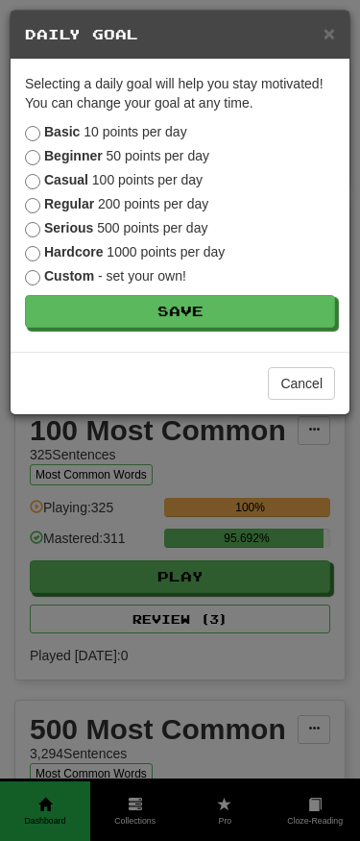
click at [185, 229] on label "Serious 500 points per day" at bounding box center [116, 227] width 183 height 19
click at [243, 319] on button "Save" at bounding box center [180, 311] width 310 height 33
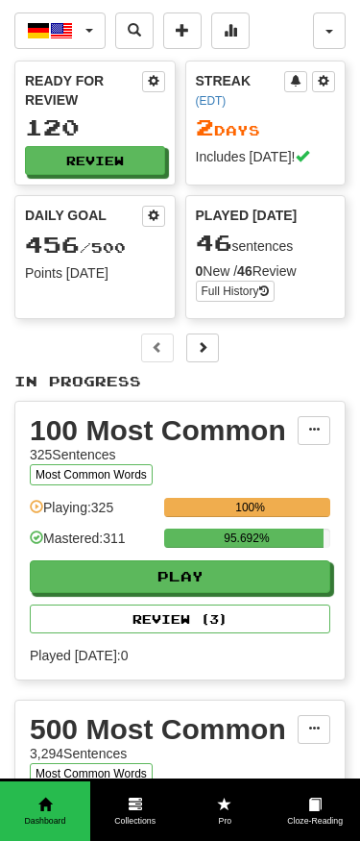
click at [129, 149] on button "Review" at bounding box center [95, 160] width 140 height 29
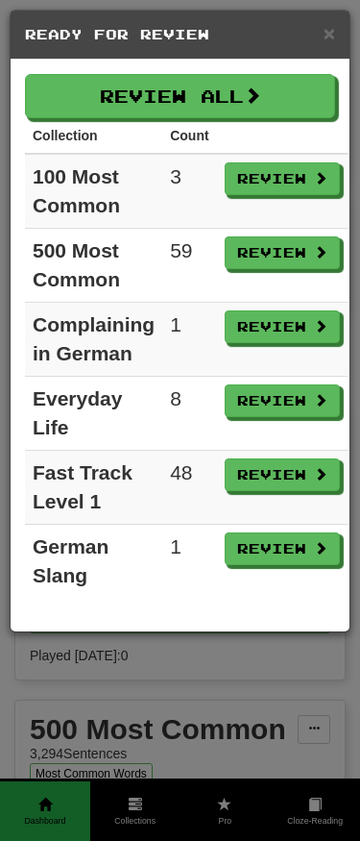
click at [315, 97] on button "Review All" at bounding box center [180, 96] width 310 height 44
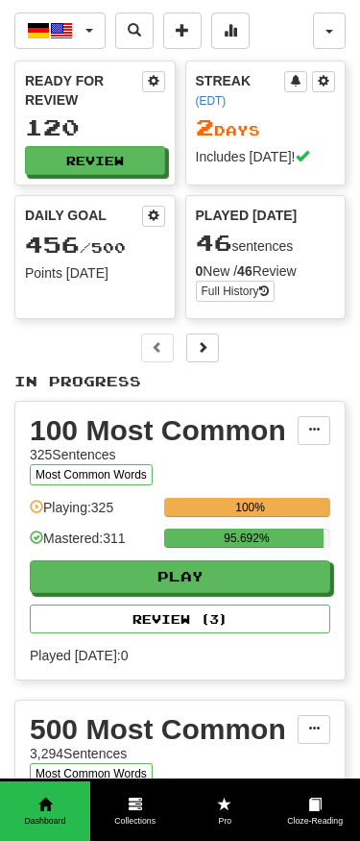
select select "**"
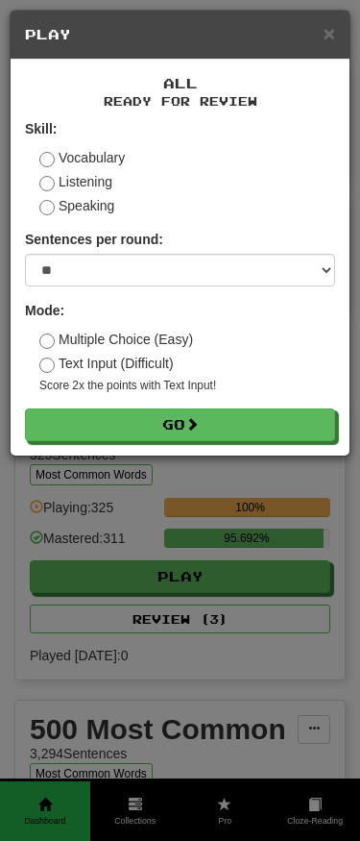
click at [288, 425] on button "Go" at bounding box center [180, 424] width 310 height 33
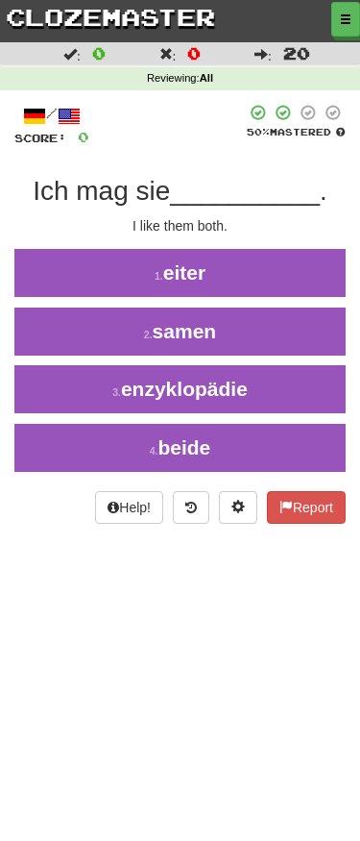
click at [307, 443] on button "4 . beide" at bounding box center [180, 448] width 360 height 48
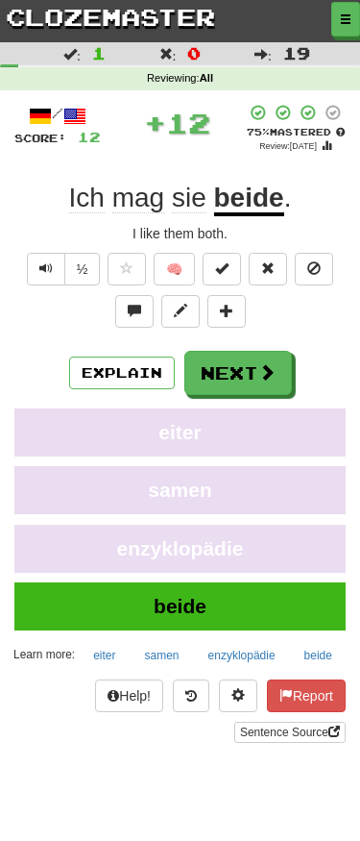
click at [268, 375] on span at bounding box center [266, 371] width 17 height 17
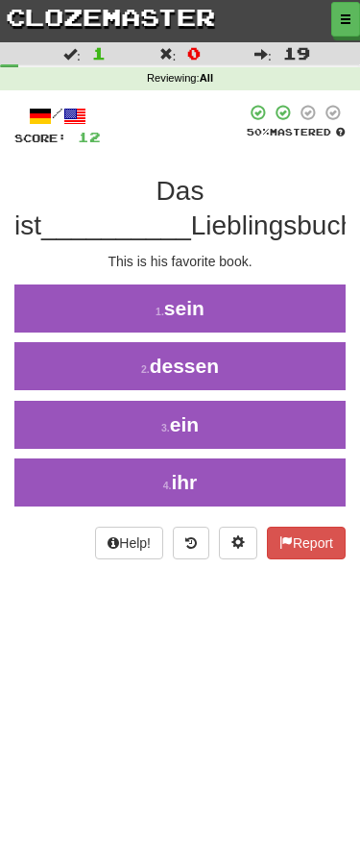
click at [294, 465] on button "4 . ihr" at bounding box center [180, 482] width 360 height 48
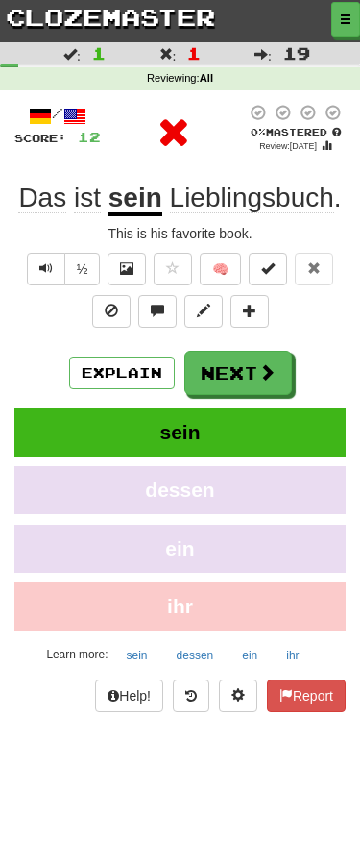
click at [271, 382] on button "Next" at bounding box center [239, 373] width 108 height 44
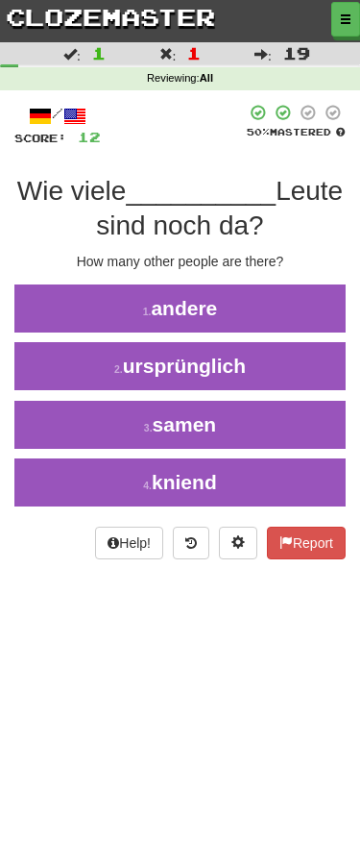
click at [306, 303] on button "1 . andere" at bounding box center [180, 308] width 360 height 48
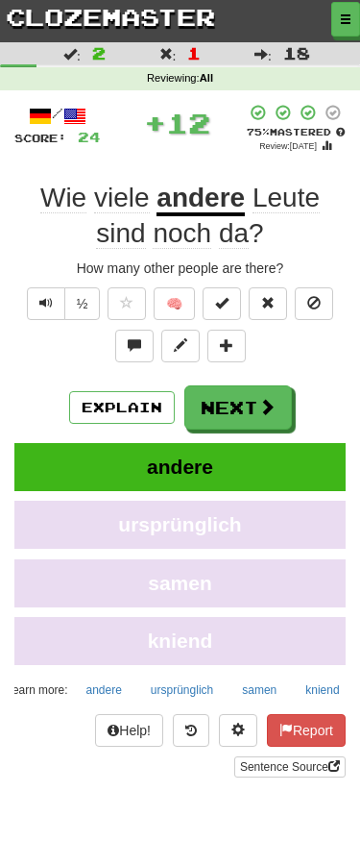
click at [271, 385] on button "Next" at bounding box center [239, 407] width 108 height 44
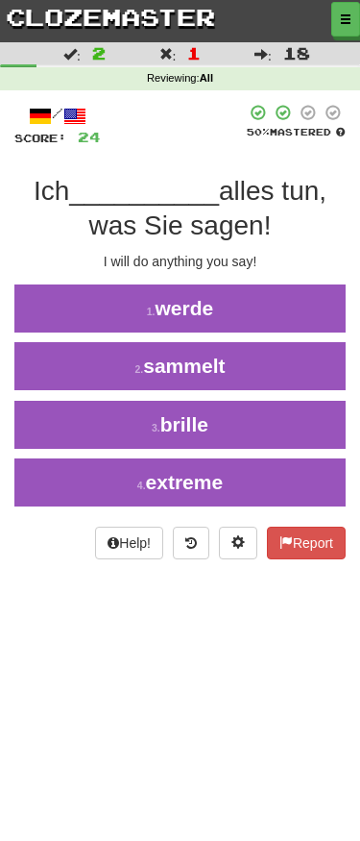
click at [308, 302] on button "1 . werde" at bounding box center [180, 308] width 360 height 48
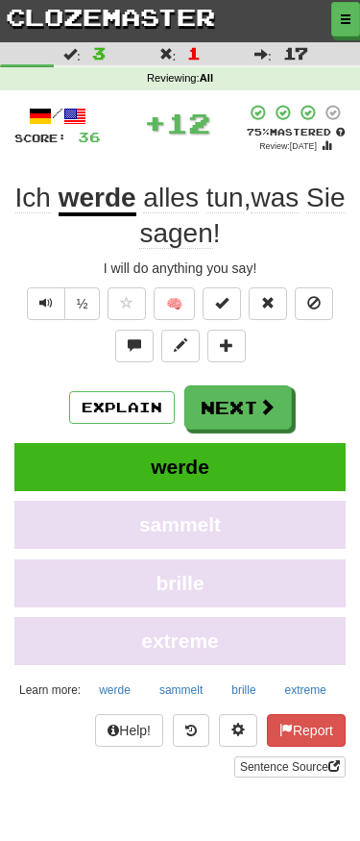
click at [262, 408] on span at bounding box center [266, 406] width 17 height 17
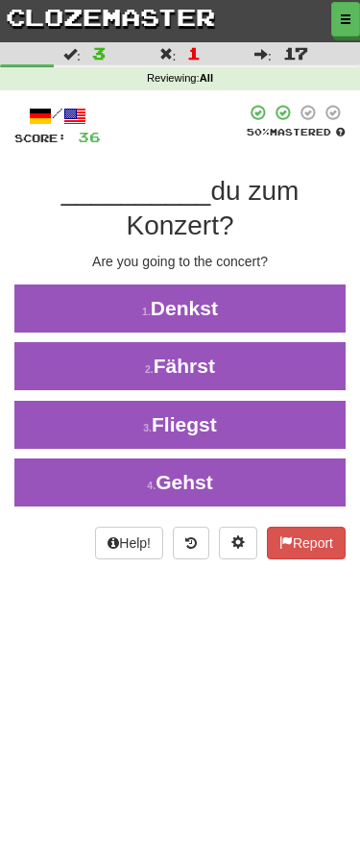
click at [303, 479] on button "4 . Gehst" at bounding box center [180, 482] width 360 height 48
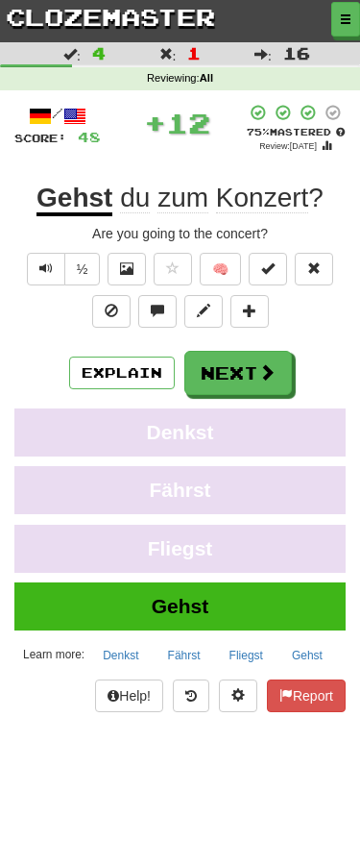
click at [283, 375] on button "Next" at bounding box center [239, 373] width 108 height 44
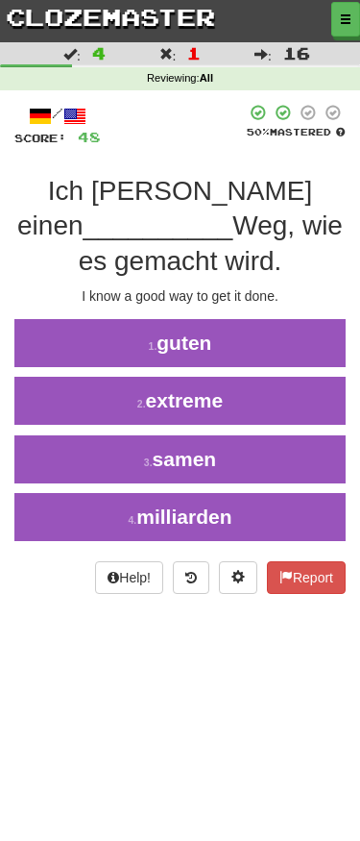
click at [310, 319] on button "1 . guten" at bounding box center [180, 343] width 360 height 48
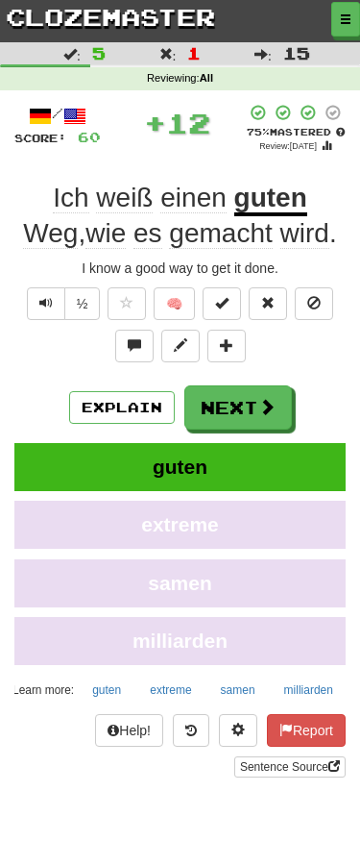
click at [271, 410] on span at bounding box center [266, 406] width 17 height 17
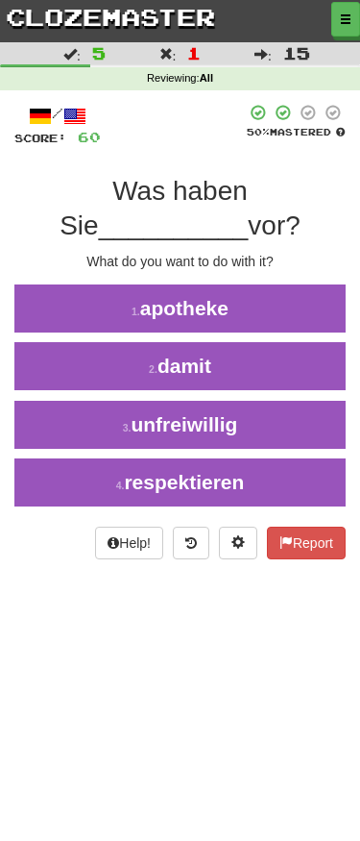
click at [311, 372] on button "2 . damit" at bounding box center [180, 366] width 360 height 48
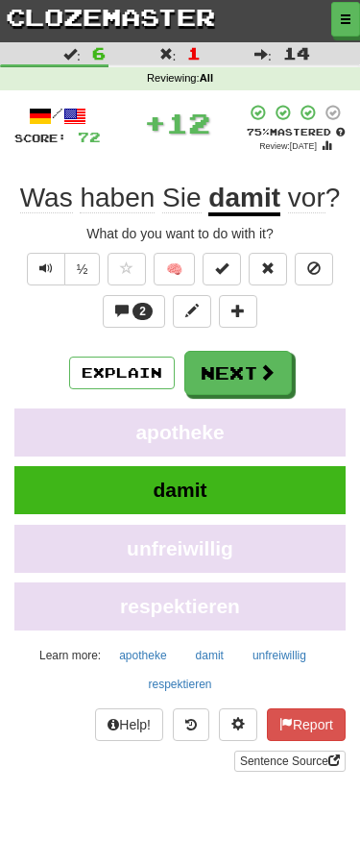
click at [276, 376] on button "Next" at bounding box center [239, 373] width 108 height 44
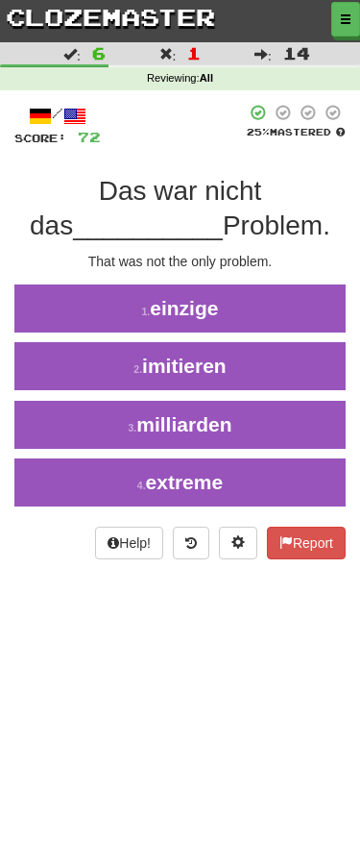
click at [272, 295] on button "1 . einzige" at bounding box center [180, 308] width 360 height 48
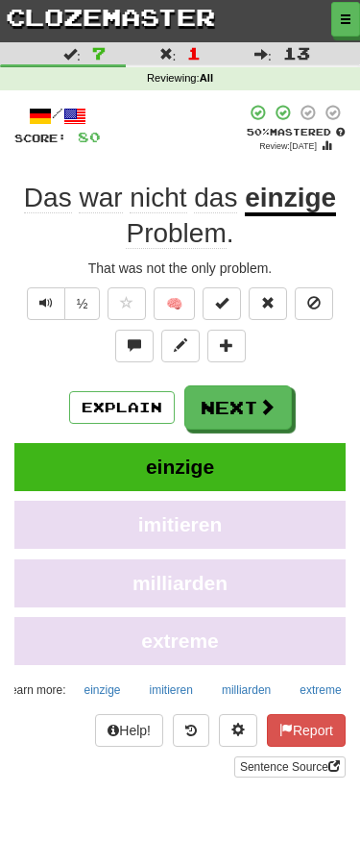
click at [272, 398] on span at bounding box center [266, 406] width 17 height 17
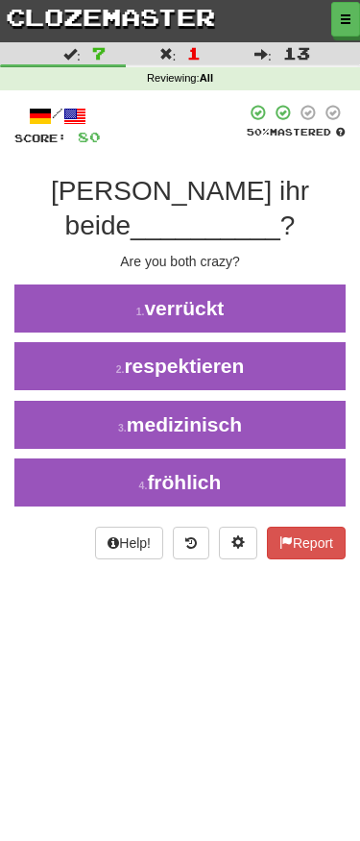
click at [291, 284] on button "1 . verrückt" at bounding box center [180, 308] width 360 height 48
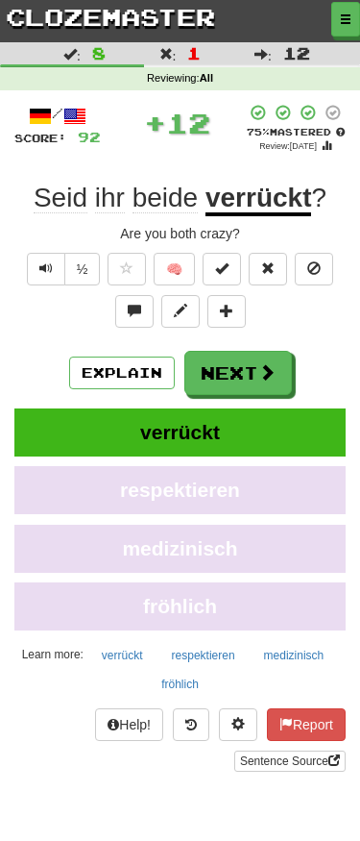
click at [256, 384] on button "Next" at bounding box center [239, 373] width 108 height 44
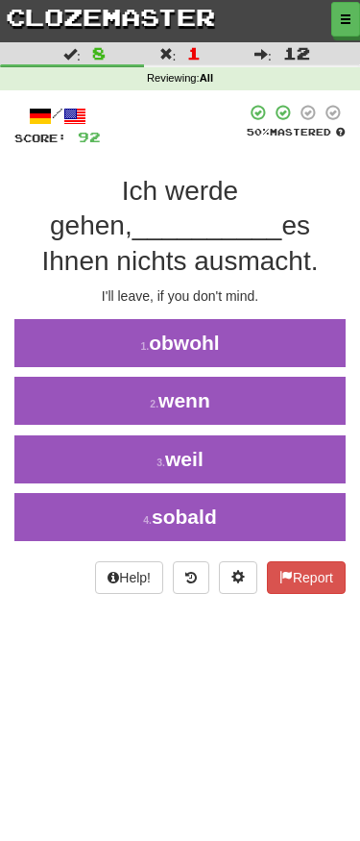
click at [298, 455] on button "3 . [PERSON_NAME]" at bounding box center [180, 459] width 360 height 48
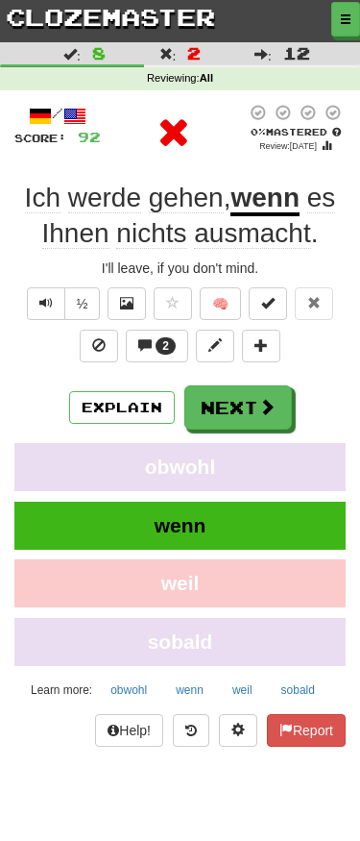
click at [269, 410] on span at bounding box center [266, 406] width 17 height 17
